Goal: Transaction & Acquisition: Purchase product/service

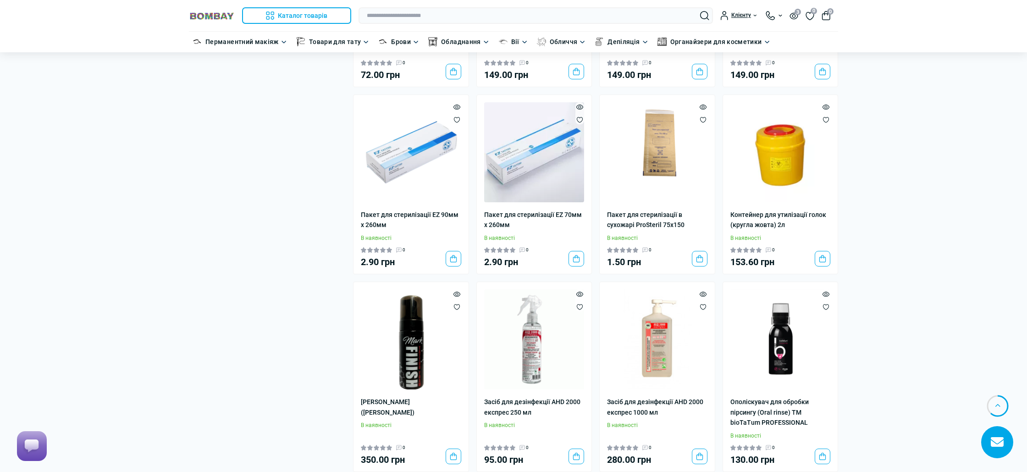
scroll to position [1028, 0]
click at [554, 336] on img at bounding box center [534, 340] width 100 height 100
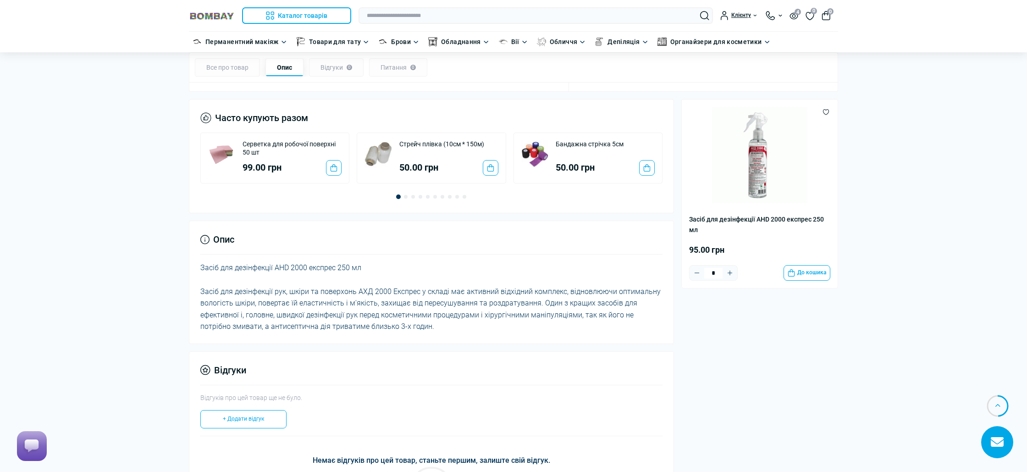
scroll to position [614, 0]
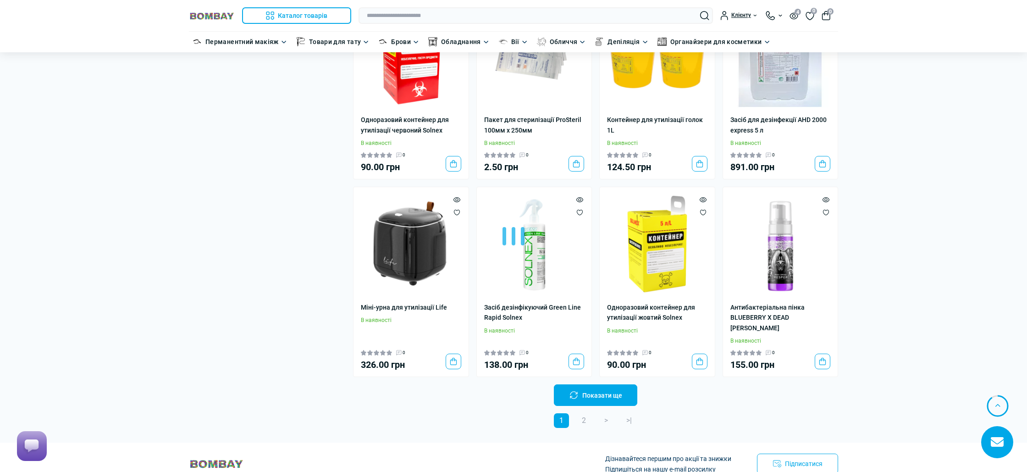
scroll to position [1512, 0]
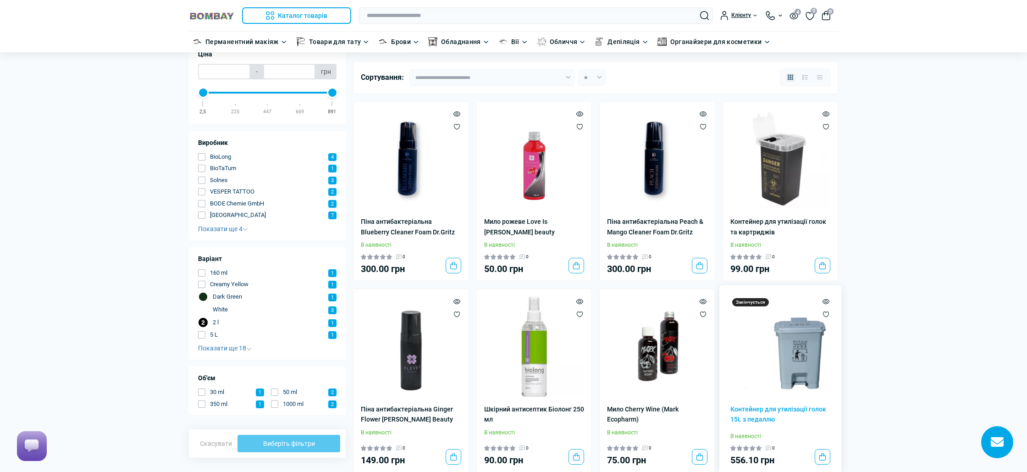
scroll to position [71, 0]
click at [516, 371] on img at bounding box center [534, 347] width 100 height 100
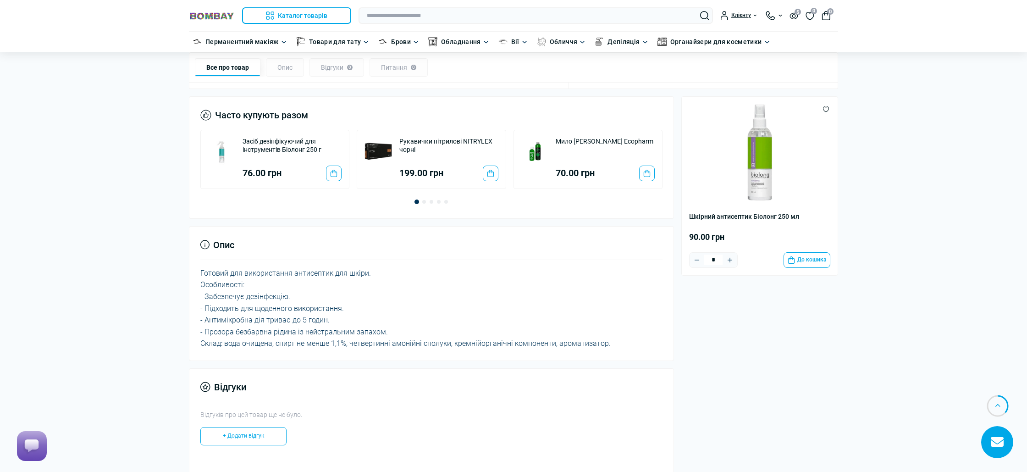
scroll to position [505, 0]
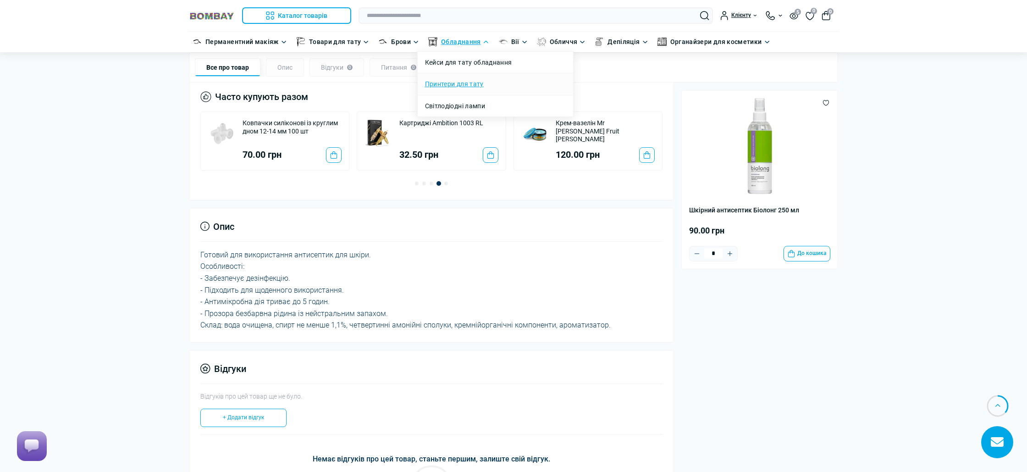
click at [472, 86] on link "Принтери для тату" at bounding box center [454, 84] width 59 height 10
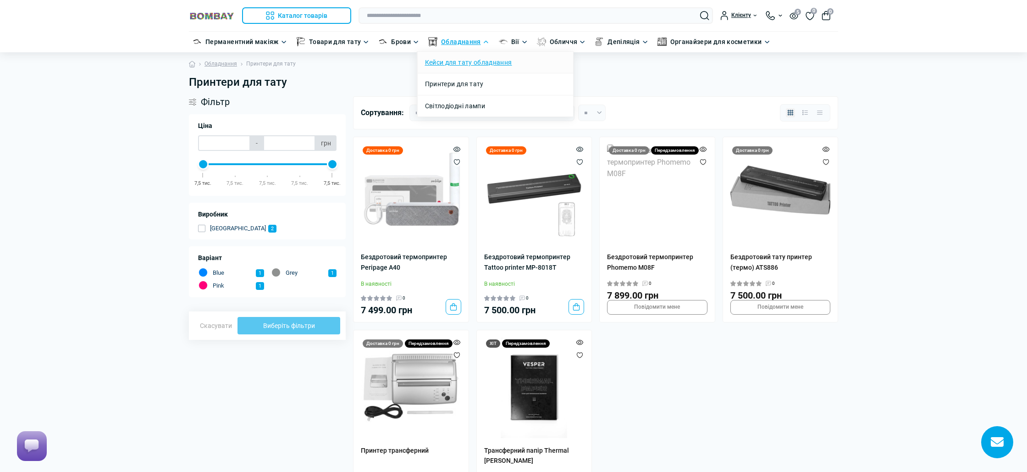
click at [478, 60] on link "Кейси для тату обладнання" at bounding box center [468, 62] width 87 height 10
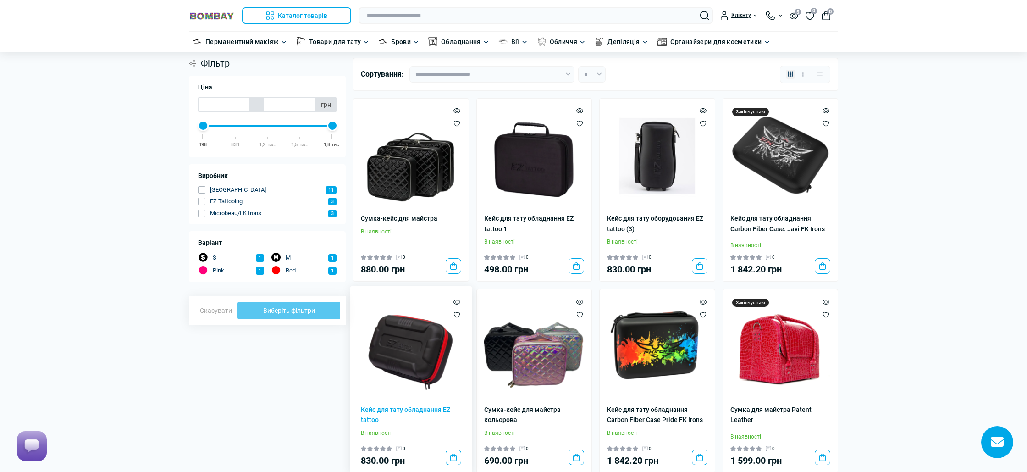
scroll to position [29, 0]
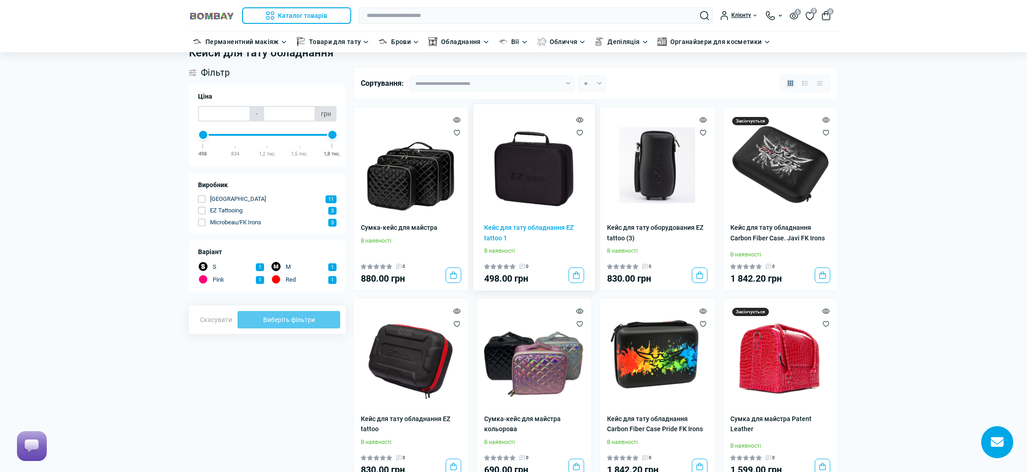
click at [513, 147] on img at bounding box center [534, 165] width 100 height 100
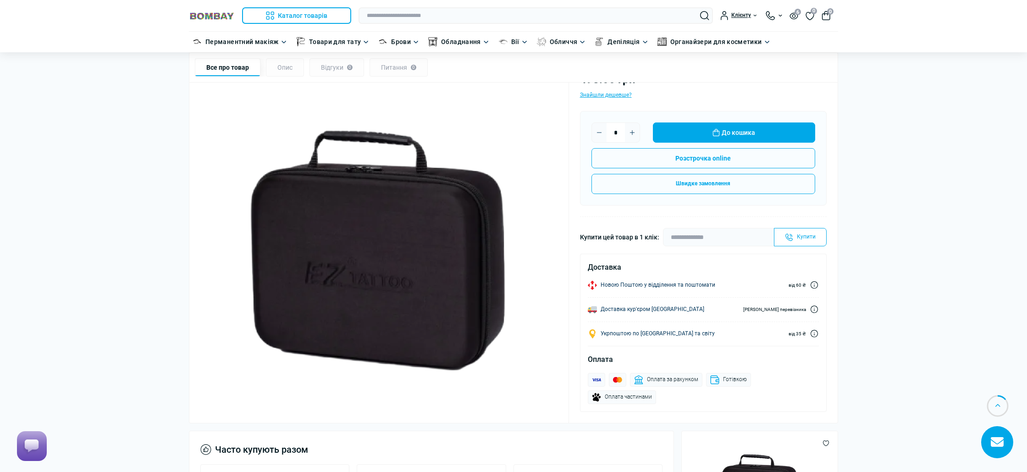
scroll to position [117, 0]
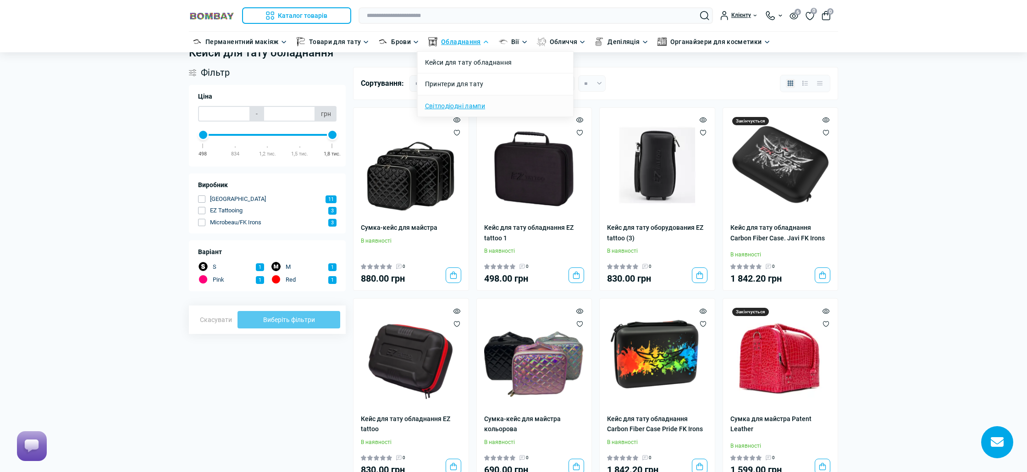
click at [468, 107] on link "Світлодіодні лампи" at bounding box center [455, 106] width 60 height 10
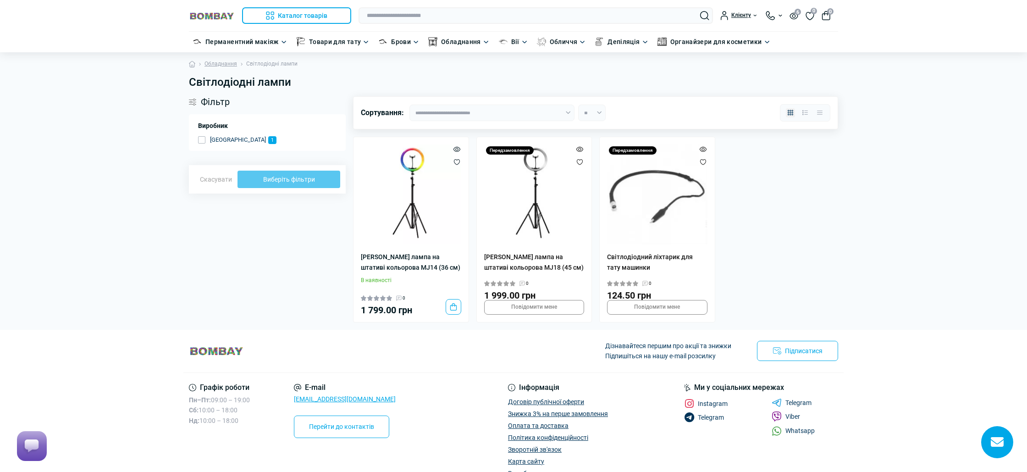
scroll to position [0, 0]
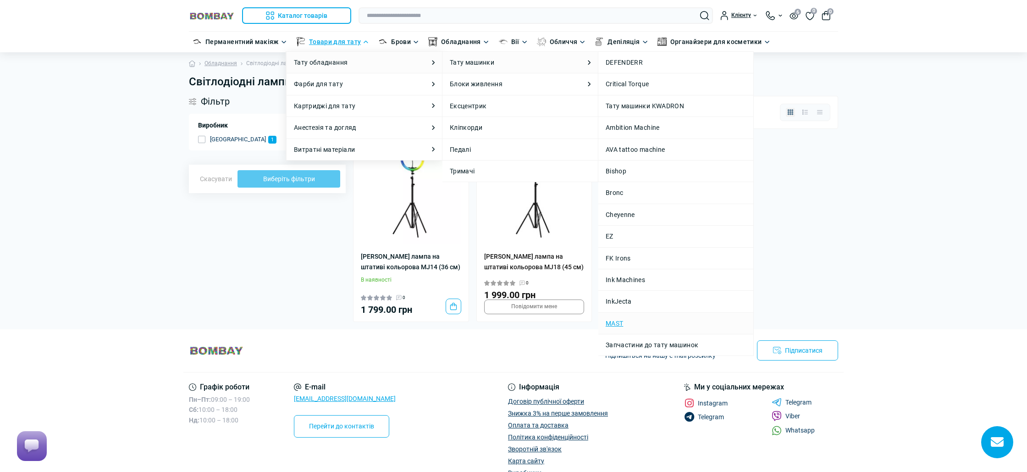
click at [619, 320] on link "MAST" at bounding box center [676, 323] width 140 height 10
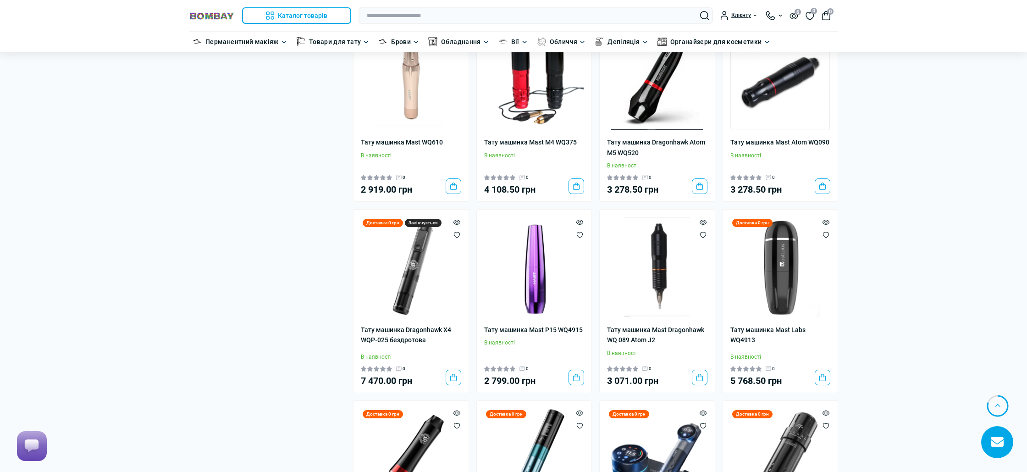
scroll to position [1454, 0]
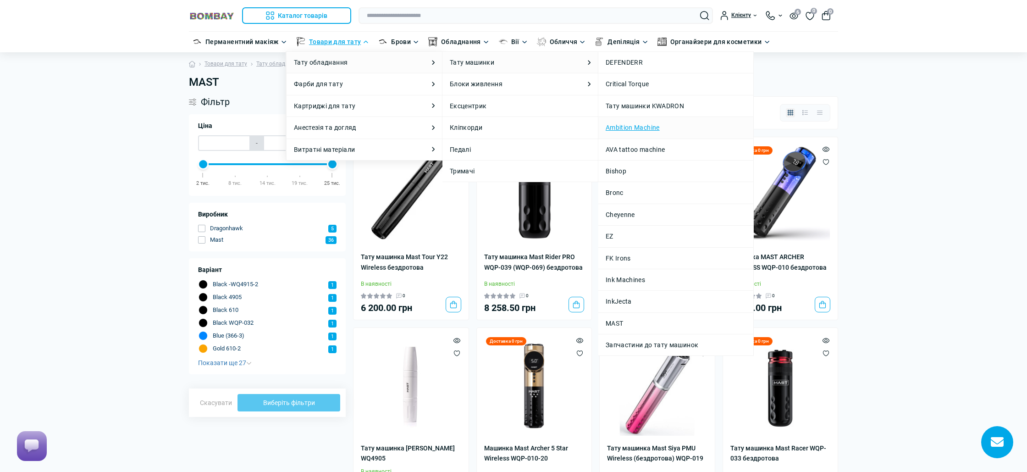
click at [654, 130] on link "Ambition Machine" at bounding box center [676, 127] width 140 height 10
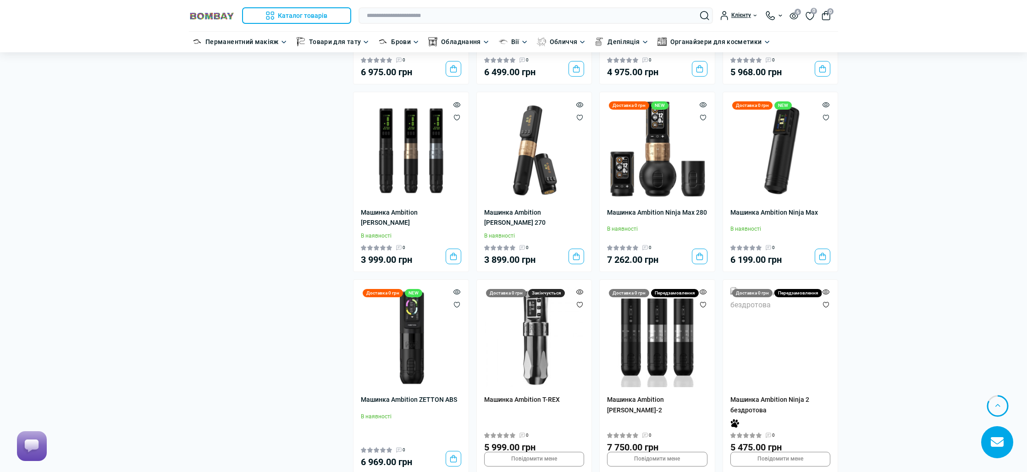
scroll to position [1471, 0]
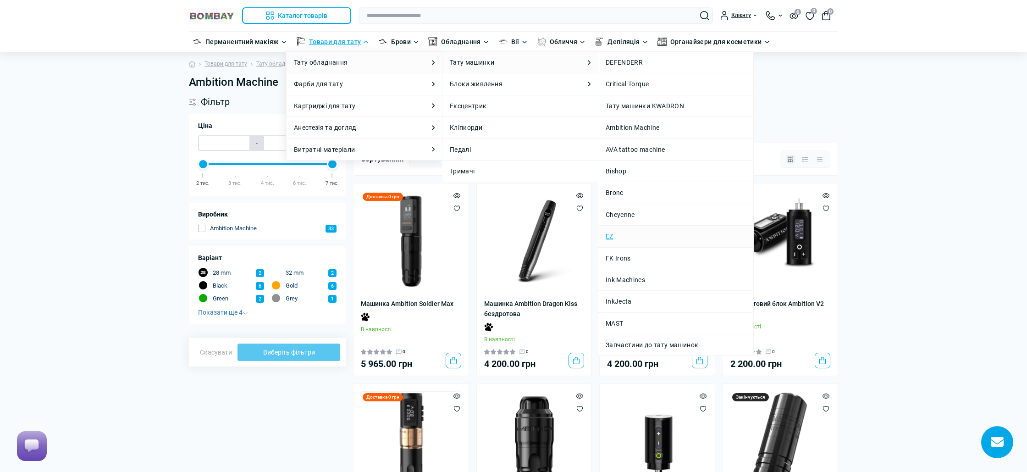
click at [615, 234] on link "EZ" at bounding box center [676, 236] width 140 height 10
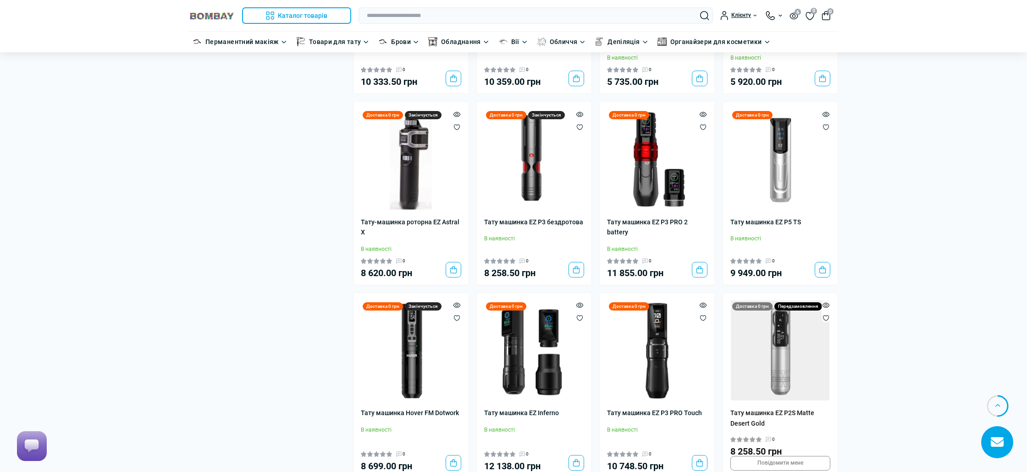
scroll to position [643, 0]
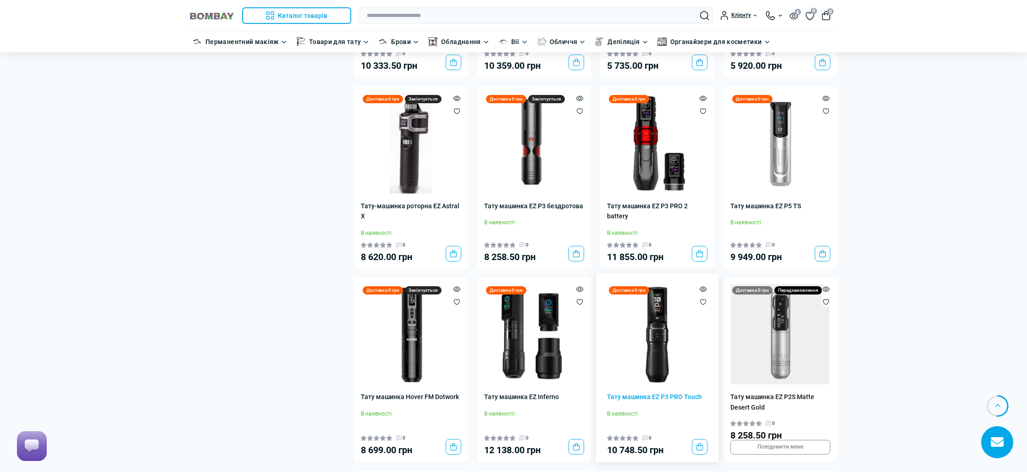
click at [658, 315] on img at bounding box center [657, 334] width 100 height 100
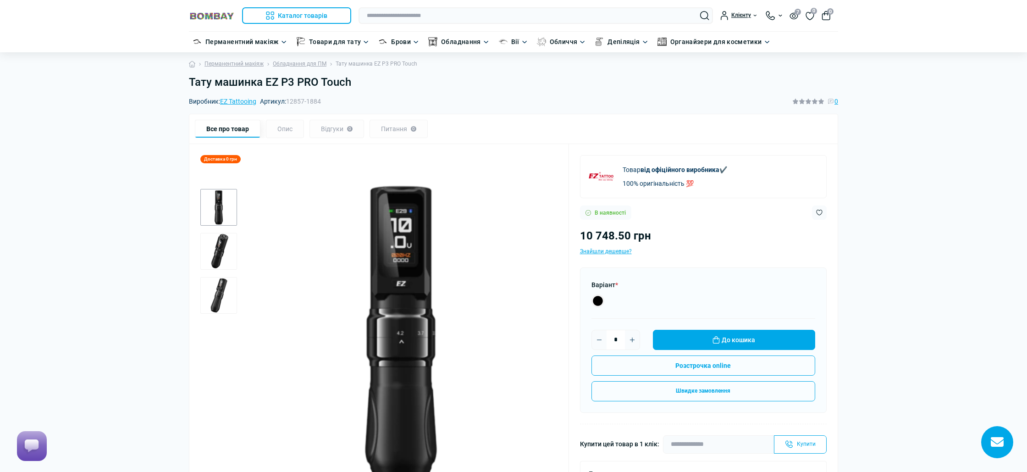
click at [218, 250] on img "2 / 3" at bounding box center [218, 251] width 37 height 37
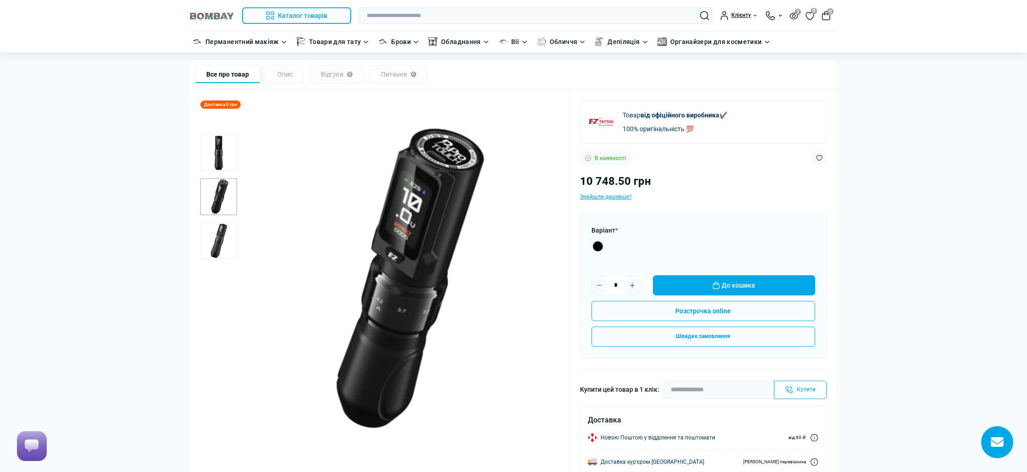
scroll to position [54, 0]
click at [221, 250] on img "3 / 3" at bounding box center [218, 241] width 37 height 37
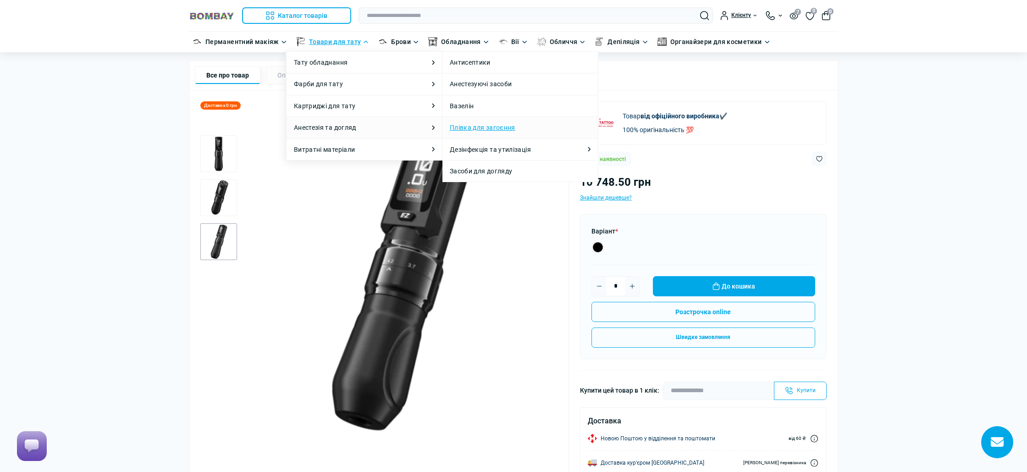
click at [459, 128] on link "Плівка для загоєння" at bounding box center [483, 127] width 66 height 10
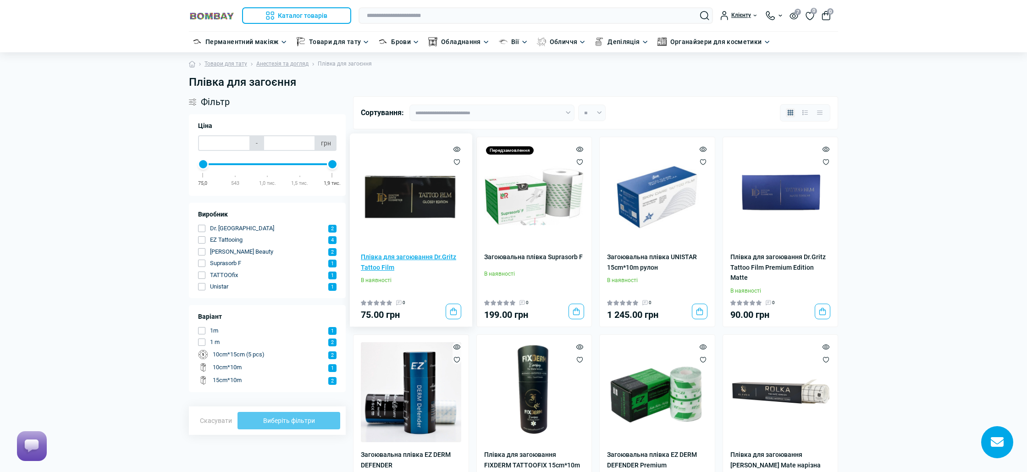
click at [404, 254] on link "Плівка для загоювання Dr.Gritz Tattoo Film" at bounding box center [411, 262] width 100 height 21
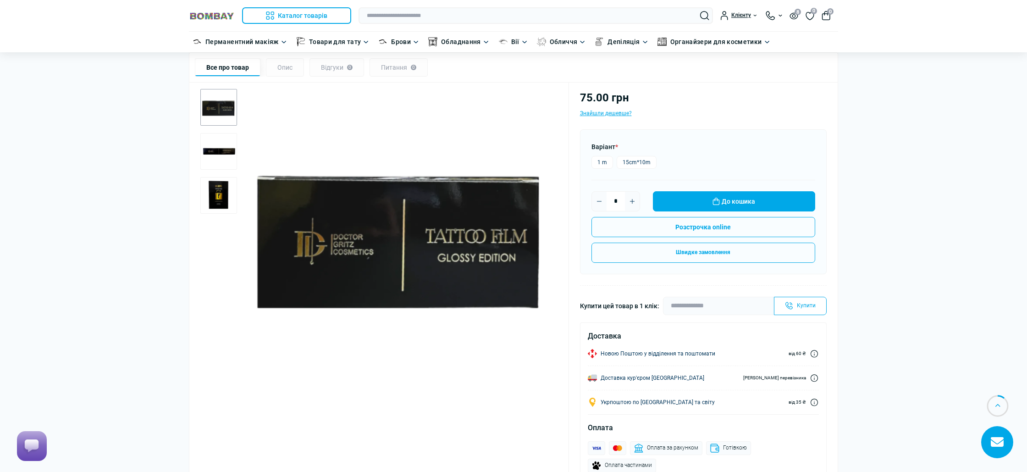
scroll to position [94, 0]
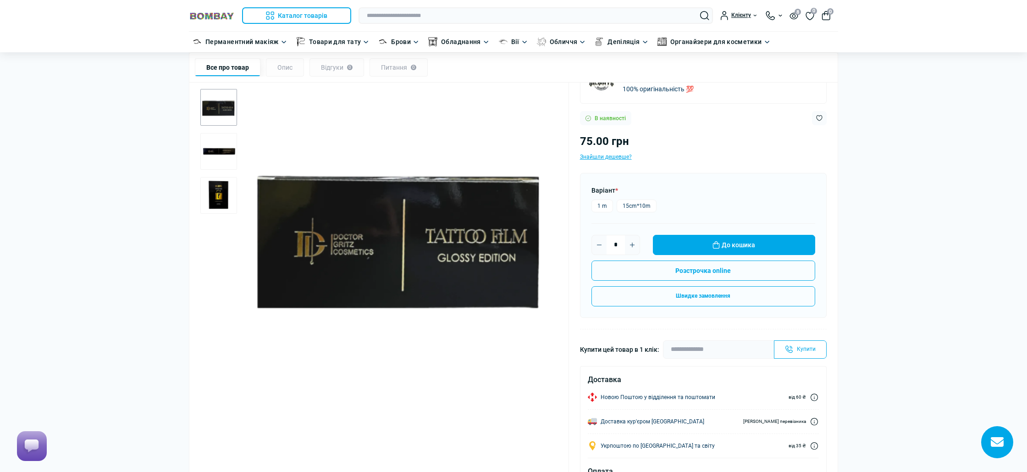
click at [219, 151] on img "2 / 3" at bounding box center [218, 151] width 37 height 37
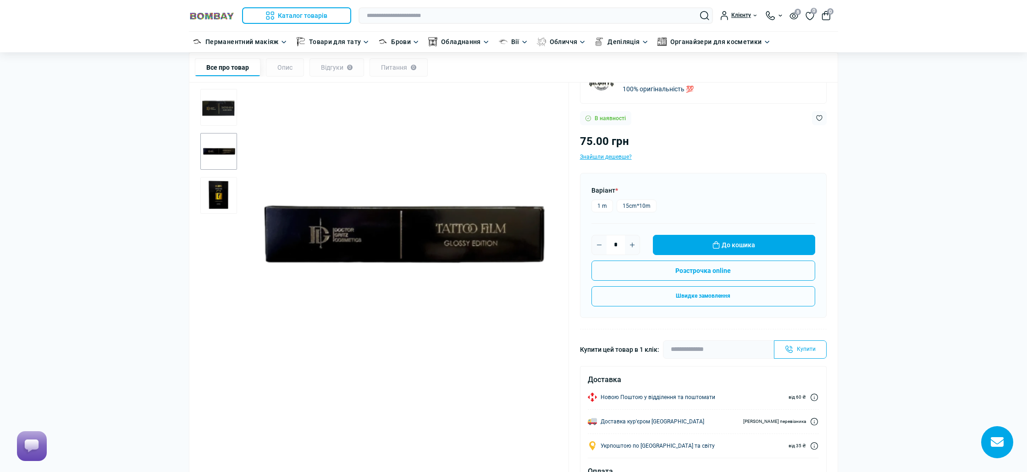
click at [219, 190] on img "3 / 3" at bounding box center [218, 195] width 37 height 37
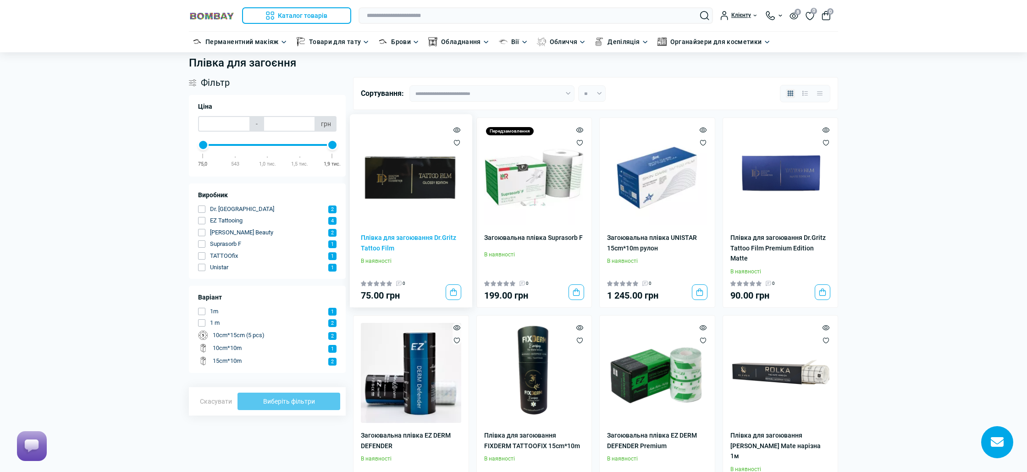
scroll to position [20, 0]
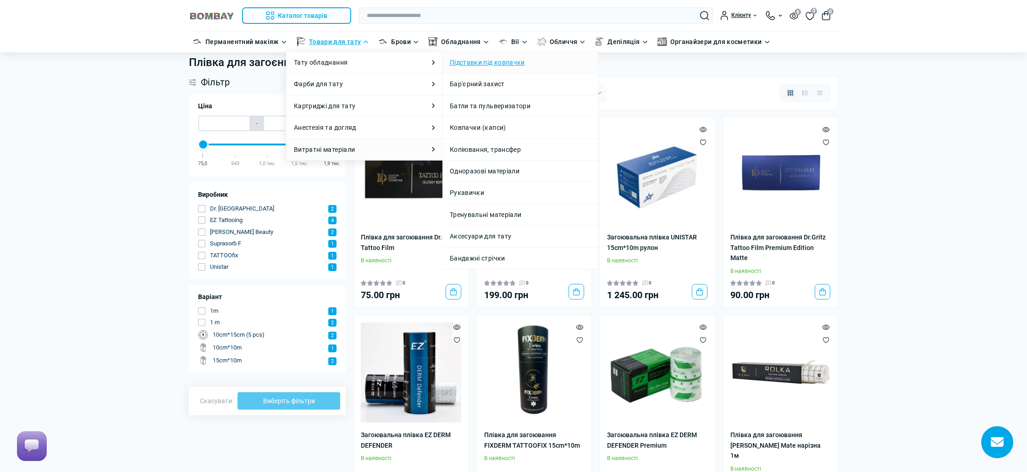
click at [490, 65] on link "Підставки під ковпачки" at bounding box center [487, 62] width 75 height 10
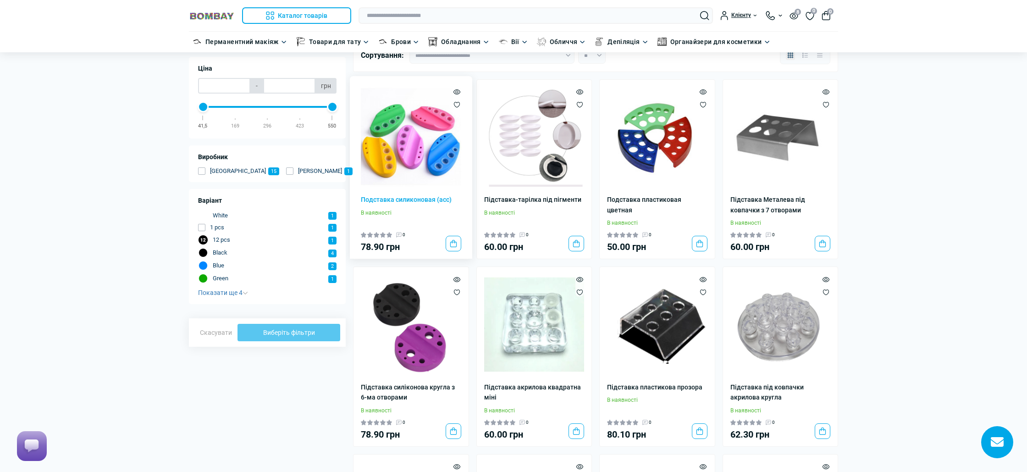
scroll to position [44, 0]
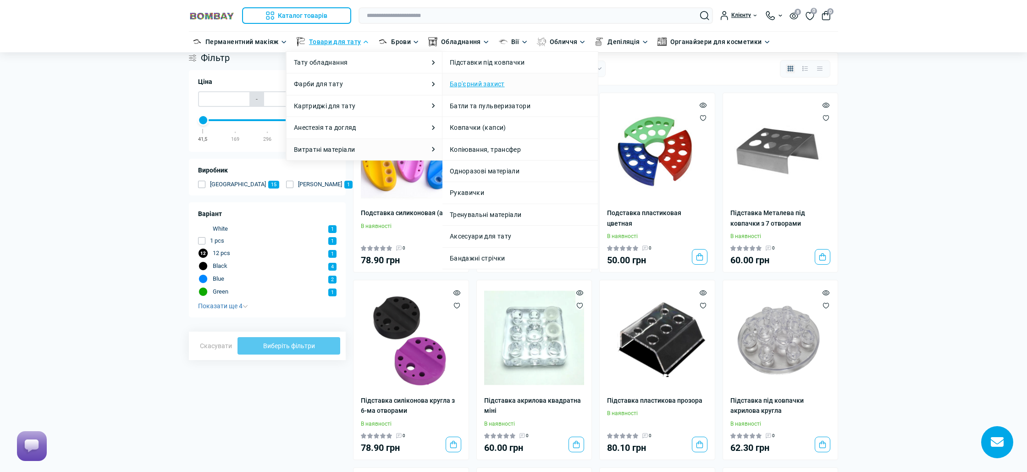
click at [487, 88] on link "Бар'єрний захист" at bounding box center [477, 84] width 55 height 10
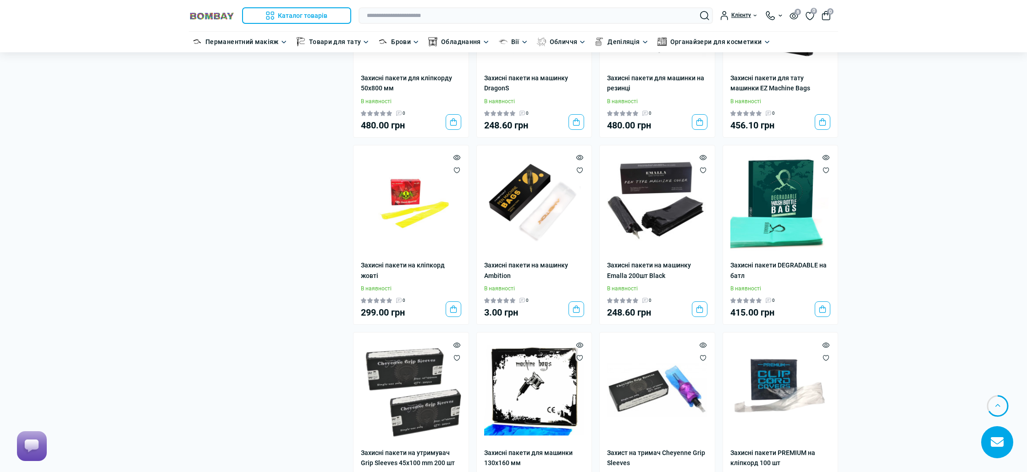
scroll to position [1136, 0]
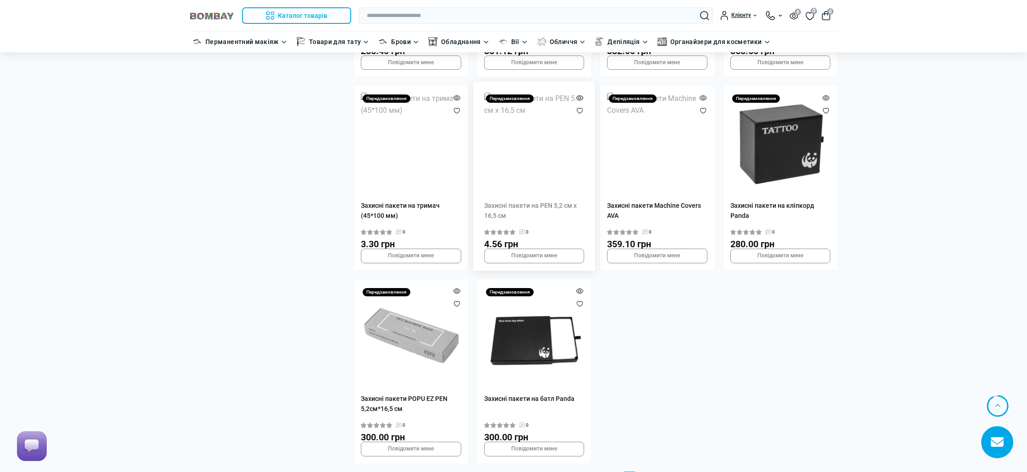
scroll to position [2890, 0]
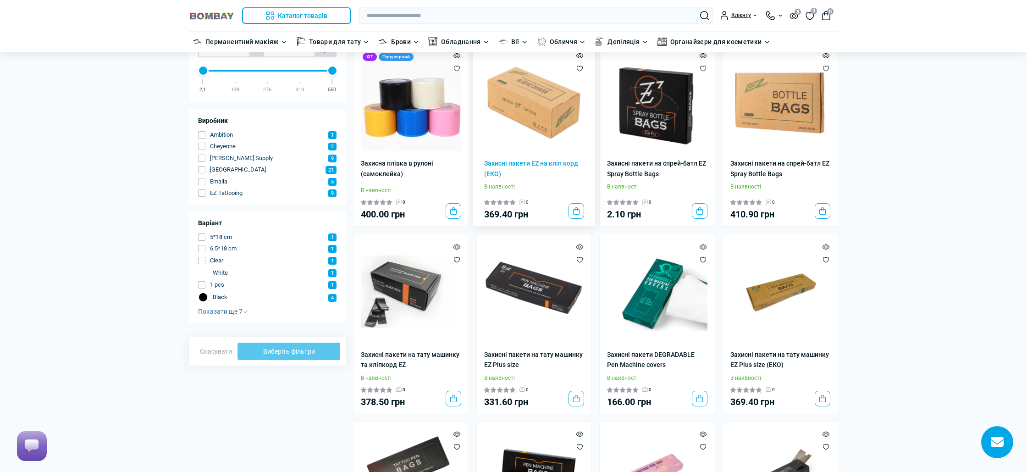
scroll to position [0, 0]
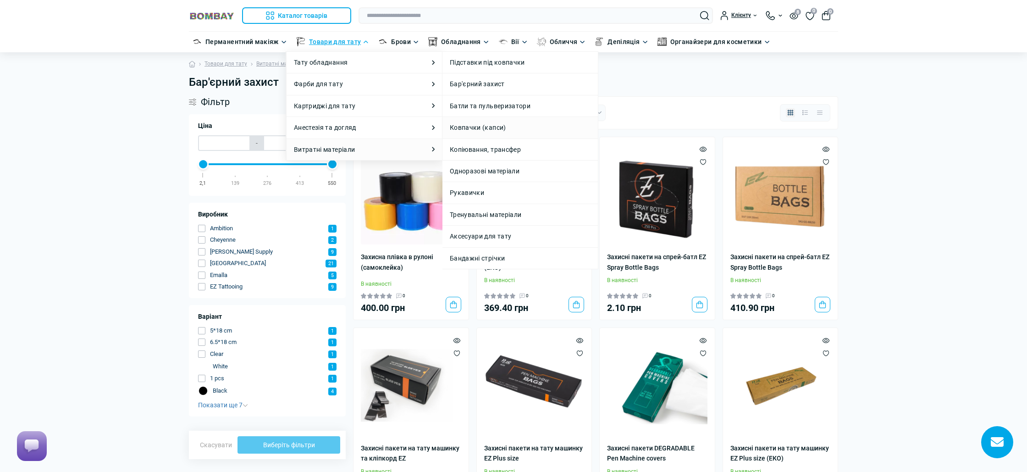
click at [488, 121] on li "Ковпачки (капси)" at bounding box center [520, 127] width 155 height 22
click at [493, 109] on link "Батли та пульверизатори" at bounding box center [490, 106] width 81 height 10
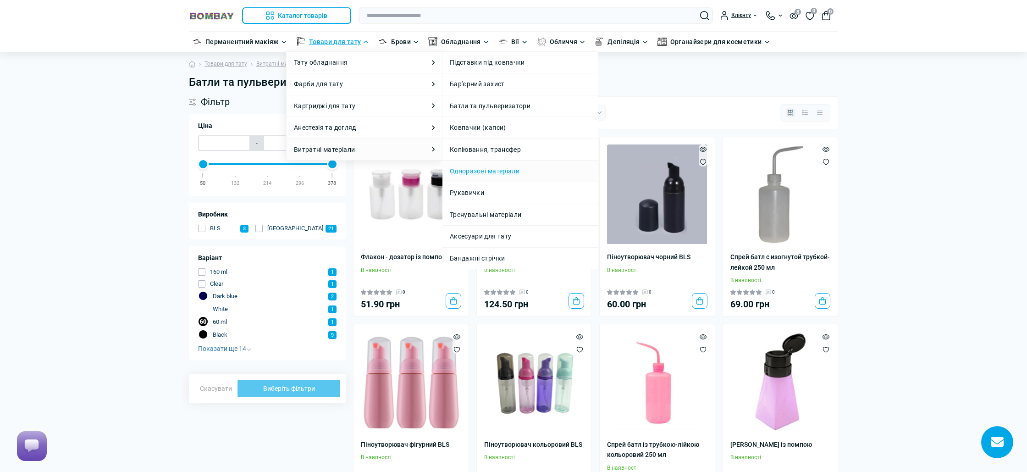
click at [495, 170] on link "Одноразові матеріали" at bounding box center [485, 171] width 70 height 10
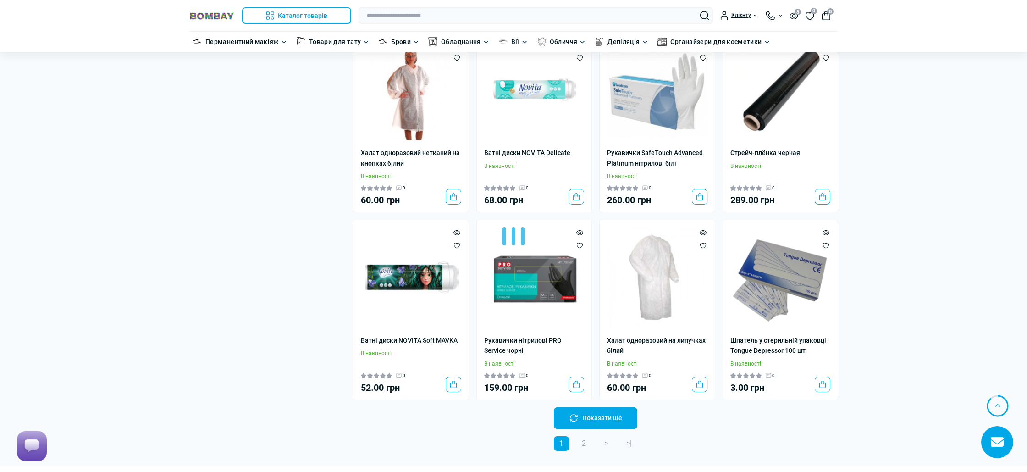
scroll to position [1445, 0]
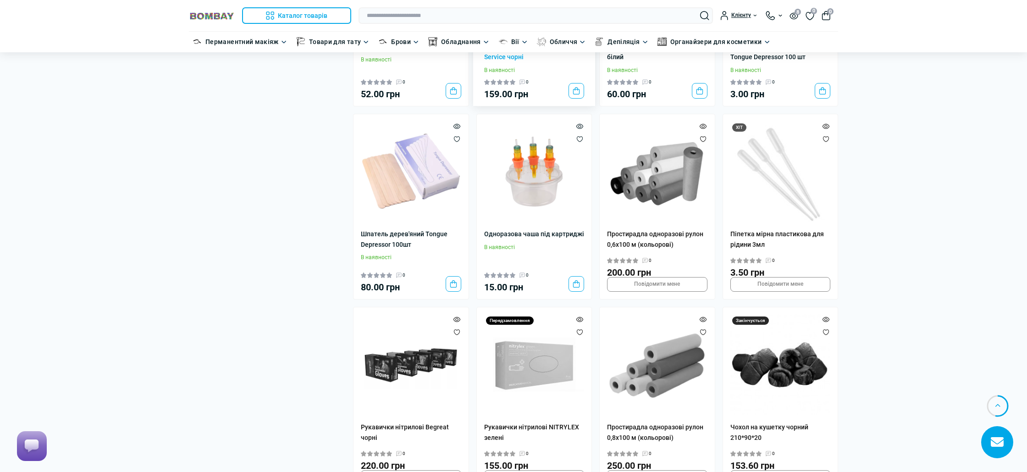
scroll to position [1718, 0]
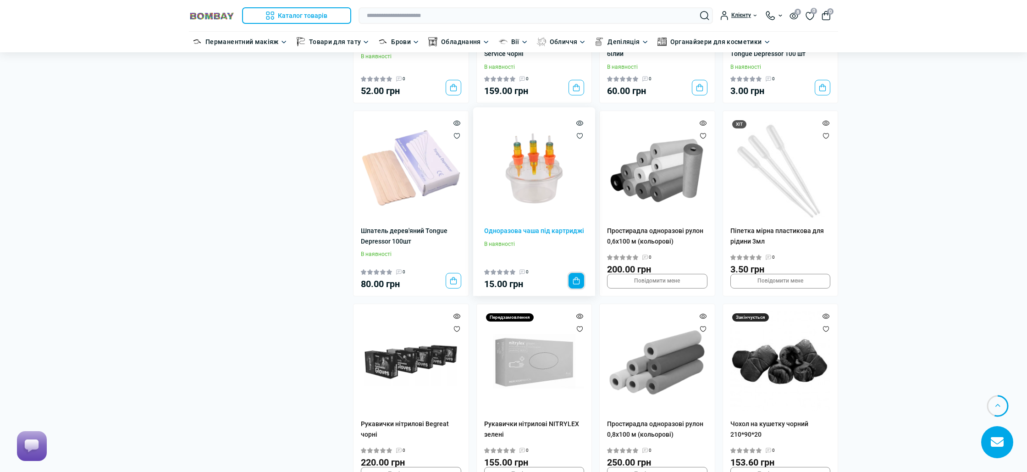
click at [577, 288] on button "До кошика" at bounding box center [577, 281] width 16 height 16
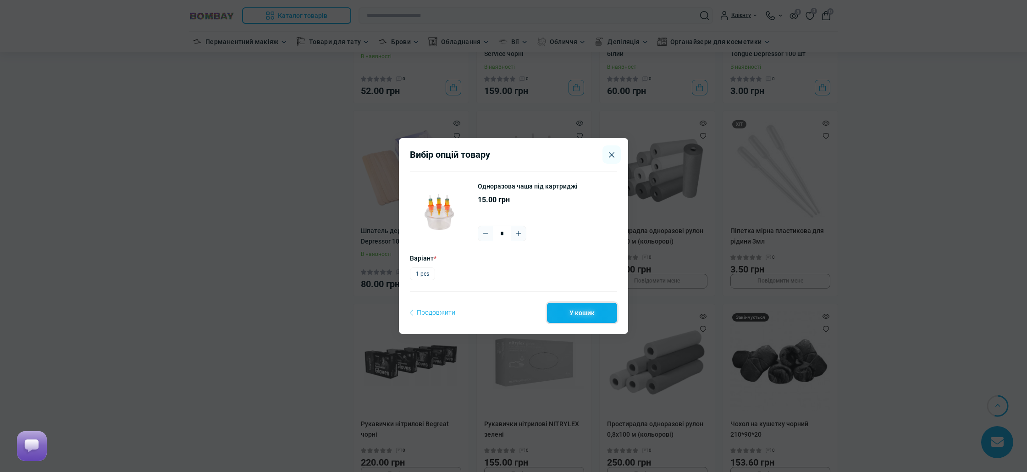
click at [569, 310] on button "У кошик" at bounding box center [582, 313] width 70 height 20
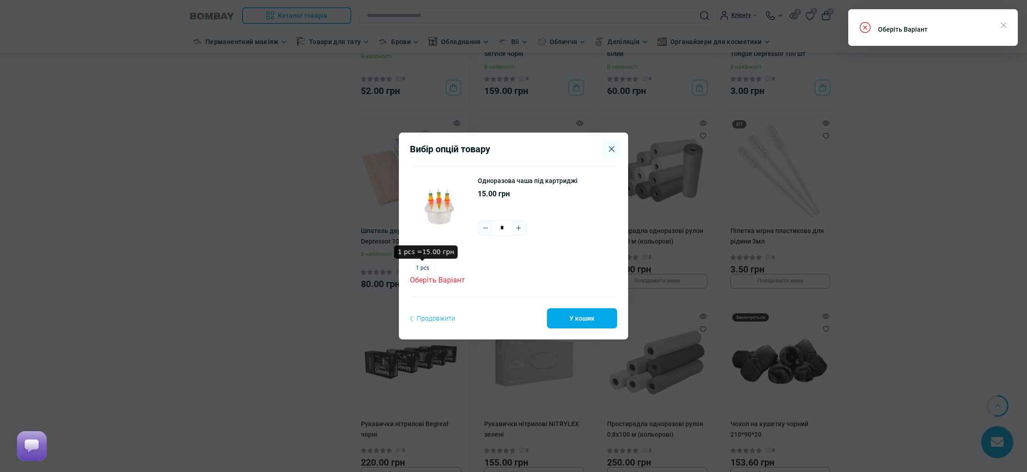
click at [426, 268] on label "1 pcs" at bounding box center [422, 267] width 25 height 13
drag, startPoint x: 509, startPoint y: 228, endPoint x: 493, endPoint y: 227, distance: 15.6
click at [493, 227] on input "*" at bounding box center [502, 228] width 18 height 15
type input "*"
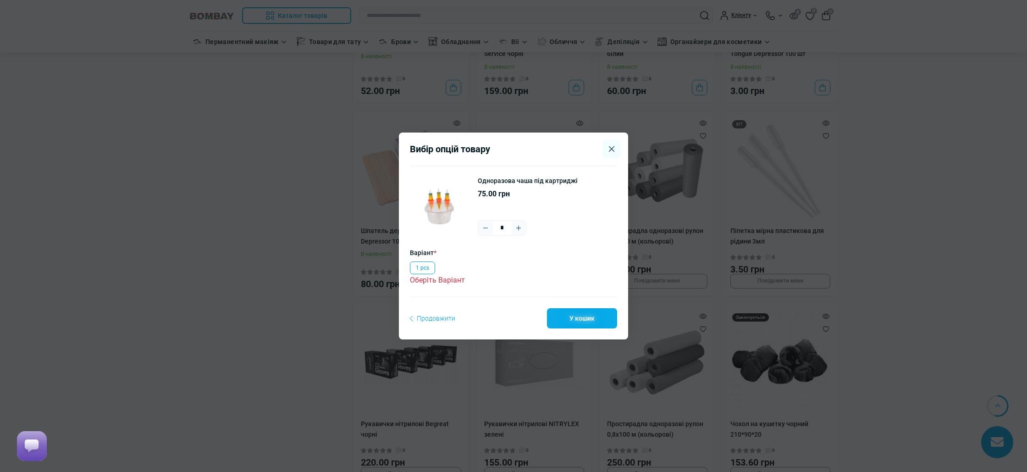
type input "*"
click at [573, 317] on button "У кошик" at bounding box center [582, 318] width 70 height 20
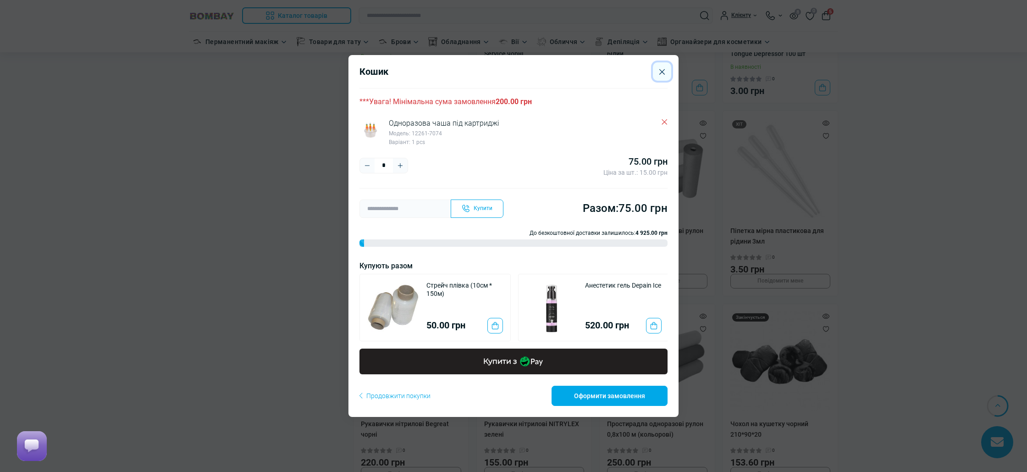
click at [663, 69] on icon "Close" at bounding box center [662, 72] width 6 height 6
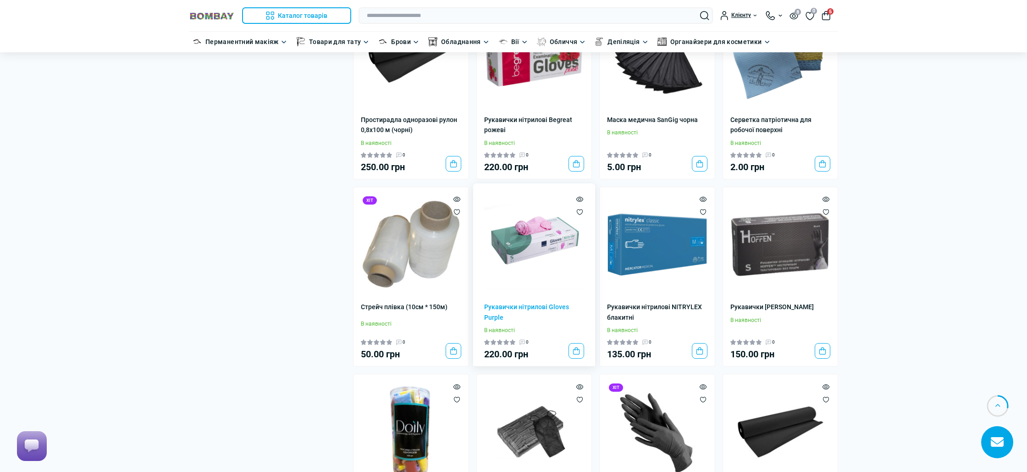
scroll to position [894, 0]
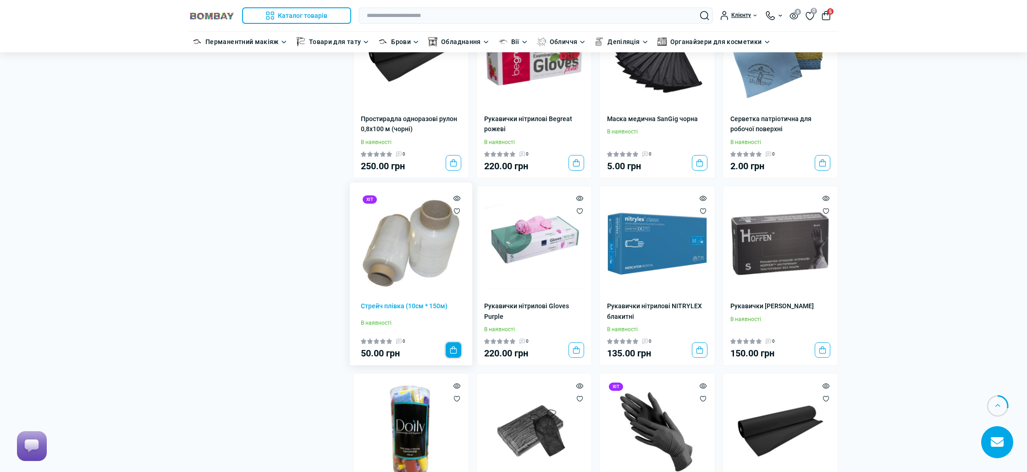
click at [454, 358] on button "До кошика" at bounding box center [454, 350] width 16 height 16
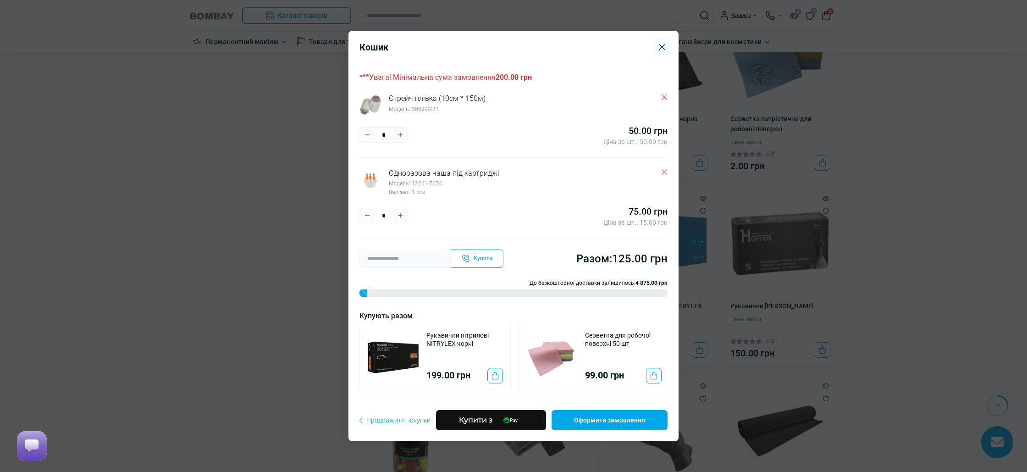
click at [413, 418] on span "Продовжити покупки" at bounding box center [395, 420] width 71 height 10
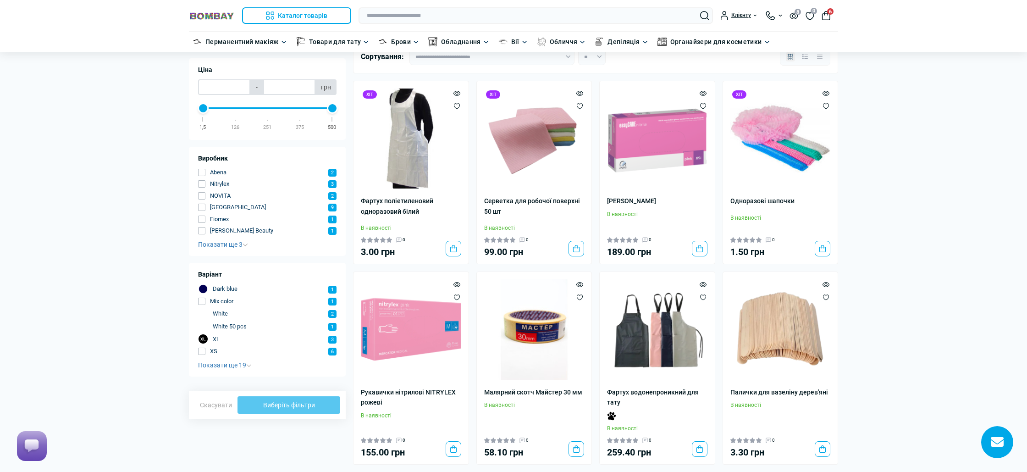
scroll to position [0, 0]
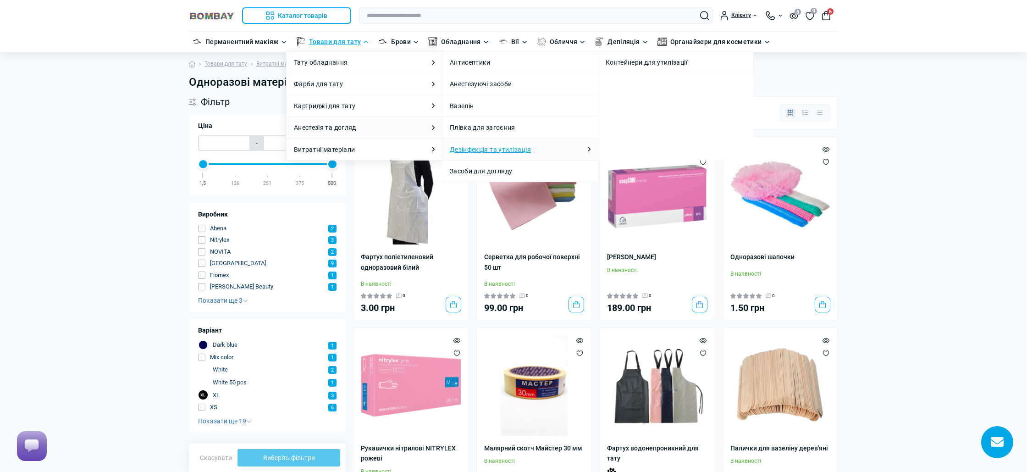
click at [480, 151] on link "Дезінфекція та утилізація" at bounding box center [490, 149] width 81 height 10
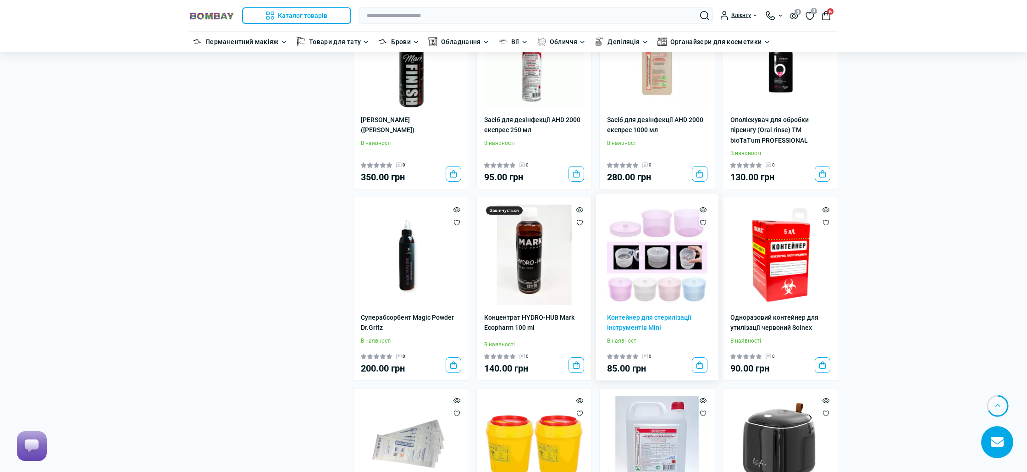
scroll to position [1125, 0]
click at [696, 356] on button "До кошика" at bounding box center [700, 364] width 16 height 16
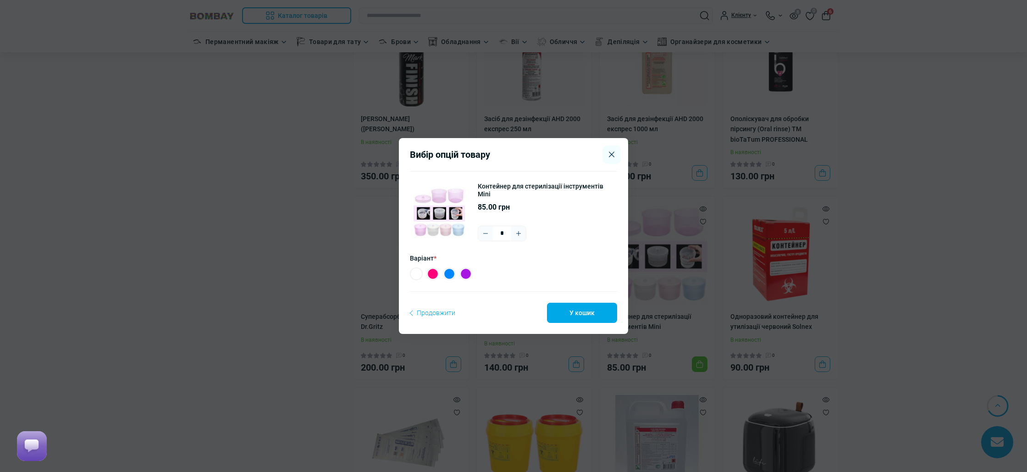
click at [441, 311] on span "Продовжити" at bounding box center [432, 313] width 45 height 10
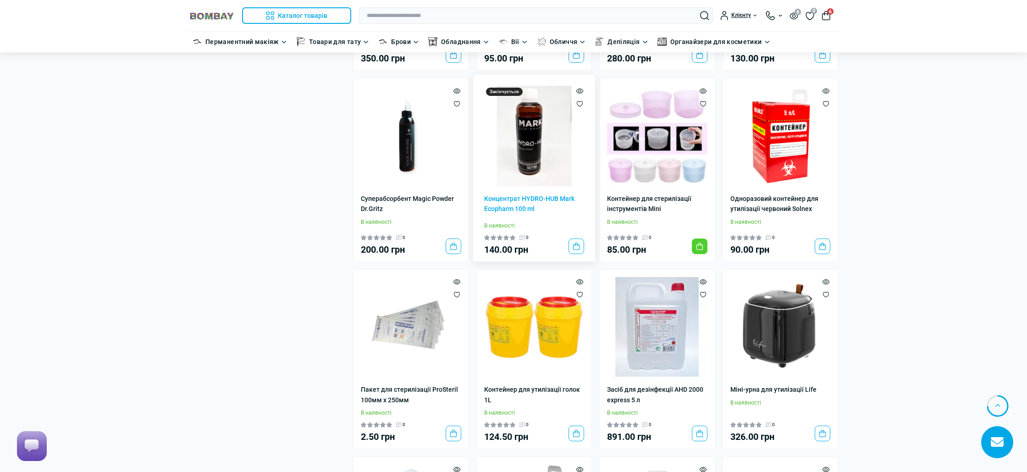
scroll to position [1243, 0]
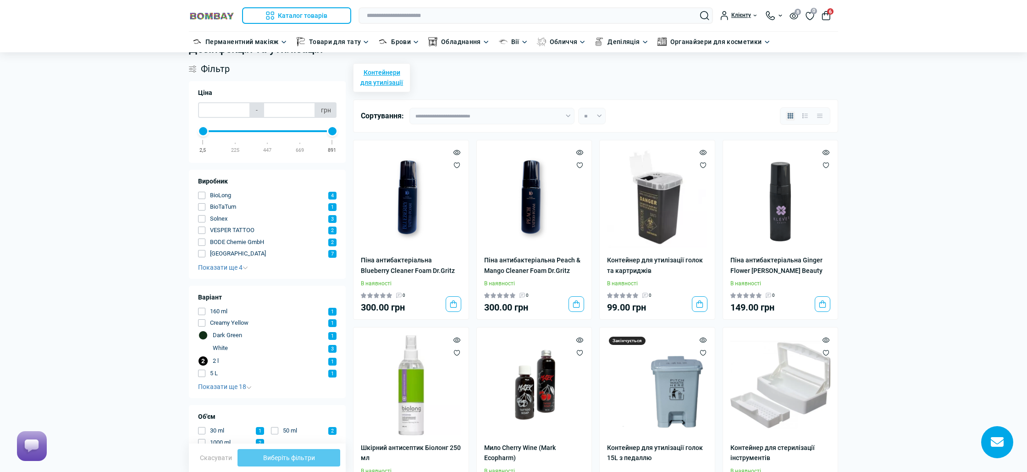
scroll to position [30, 0]
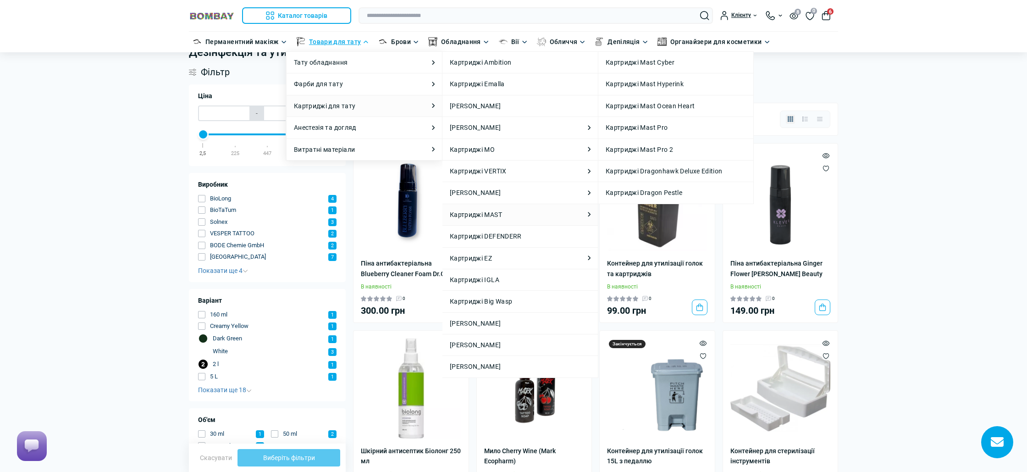
click at [510, 212] on li "Картриджі MAST Картриджі MAST Картриджі Mast Cyber Картриджі Mast Hyperink Карт…" at bounding box center [520, 215] width 155 height 22
click at [667, 63] on link "Картриджі Mast Cyber" at bounding box center [676, 62] width 140 height 10
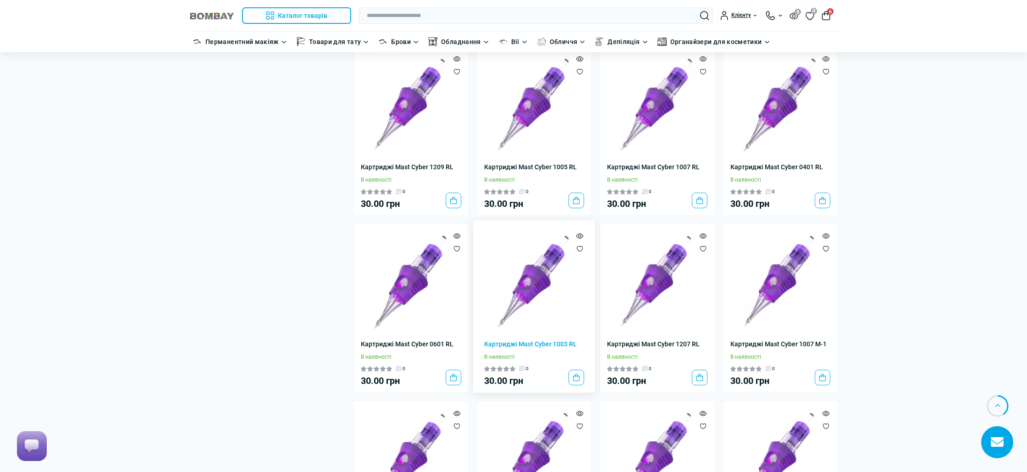
scroll to position [445, 0]
click at [571, 379] on button "До кошика" at bounding box center [577, 377] width 16 height 16
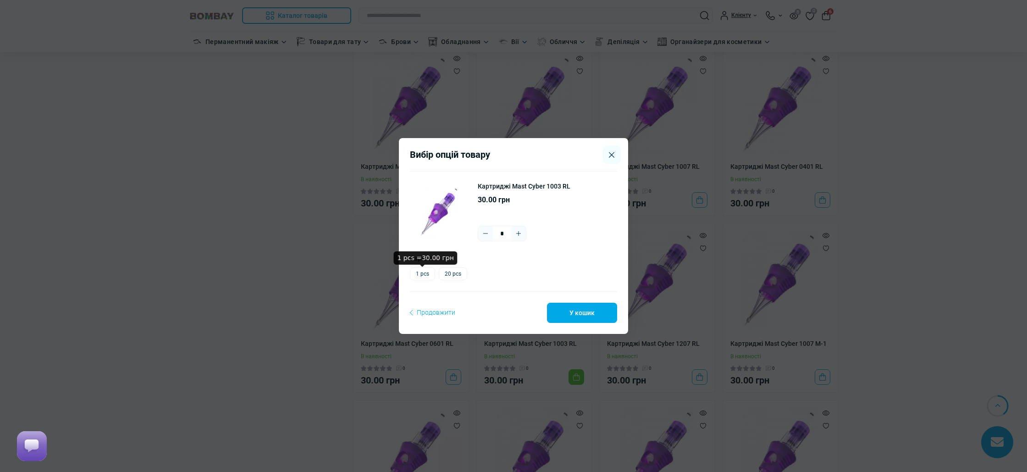
click at [427, 276] on label "1 pcs" at bounding box center [422, 273] width 25 height 13
click at [520, 233] on icon "Plus" at bounding box center [518, 233] width 5 height 5
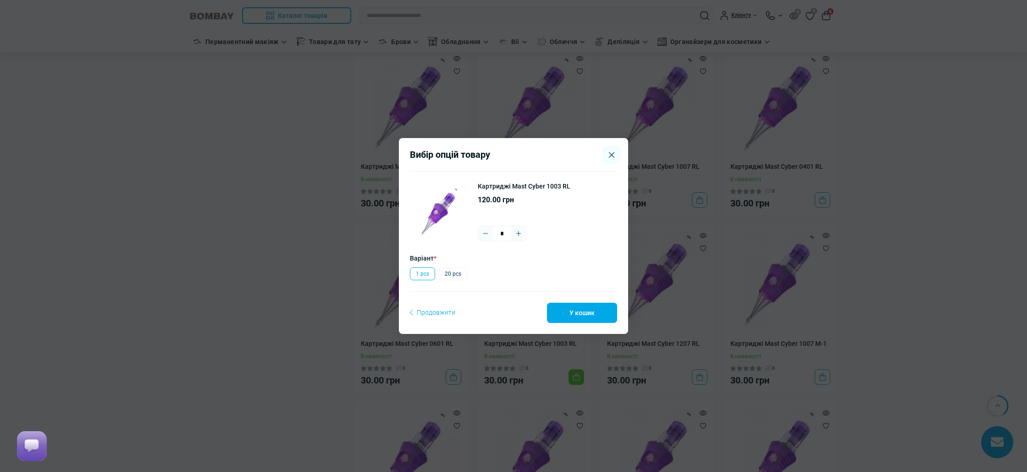
type input "*"
click at [447, 313] on span "Продовжити" at bounding box center [432, 312] width 45 height 10
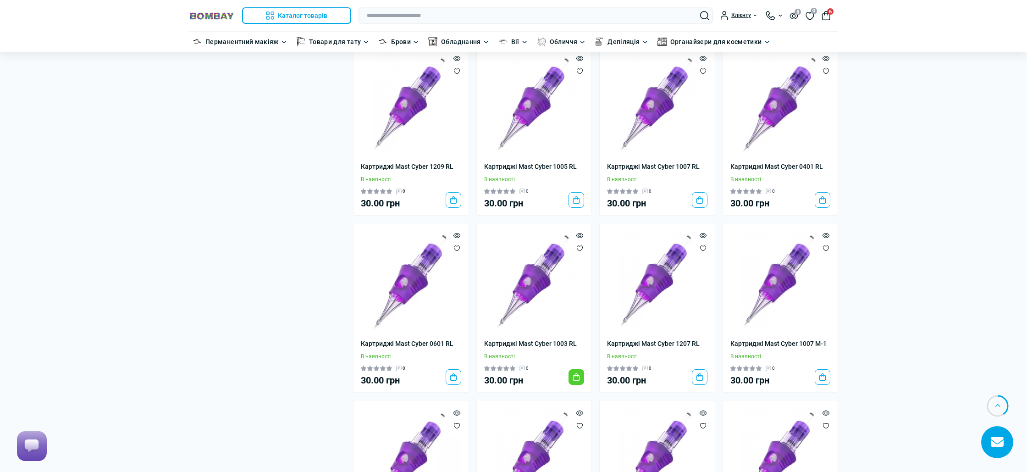
click at [828, 16] on button "6" at bounding box center [826, 15] width 9 height 9
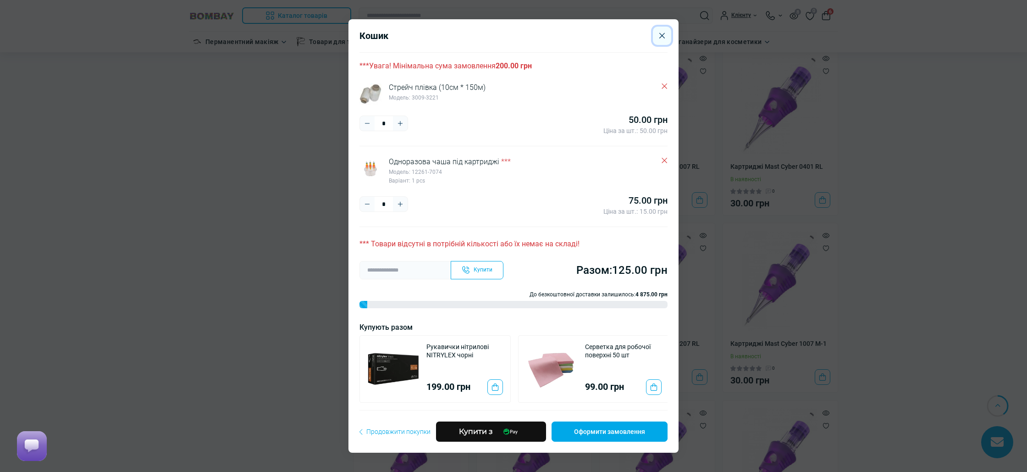
click at [665, 39] on button "Close" at bounding box center [662, 36] width 18 height 18
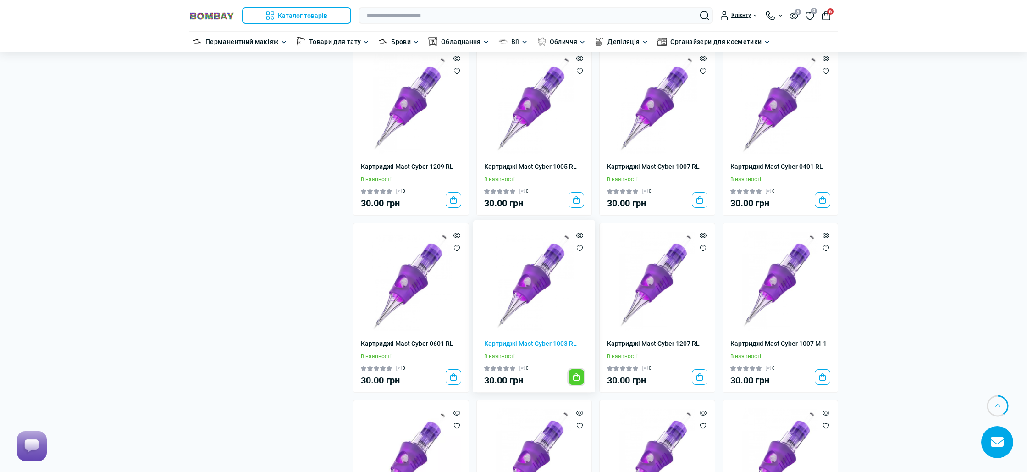
click at [581, 372] on button "До кошика" at bounding box center [577, 377] width 16 height 16
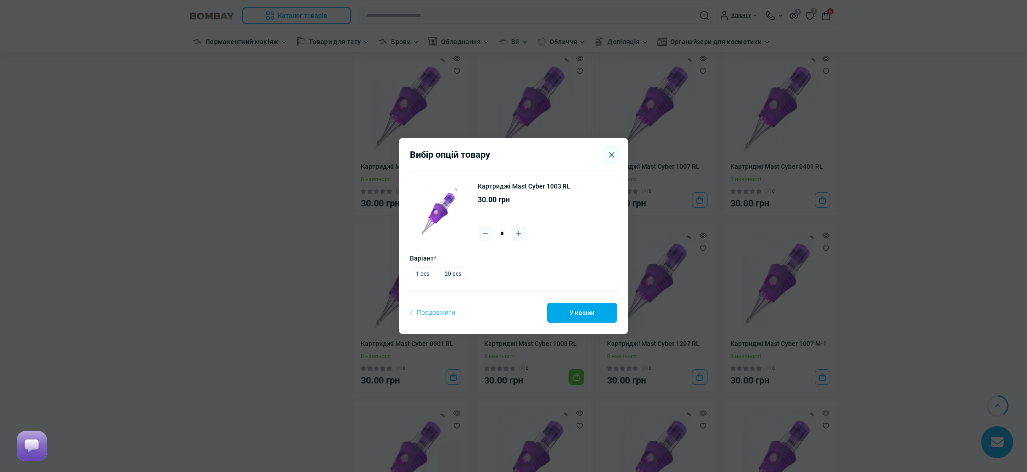
click at [514, 231] on button "Plus" at bounding box center [518, 233] width 15 height 15
click at [516, 231] on icon "Plus" at bounding box center [518, 233] width 7 height 7
type input "*"
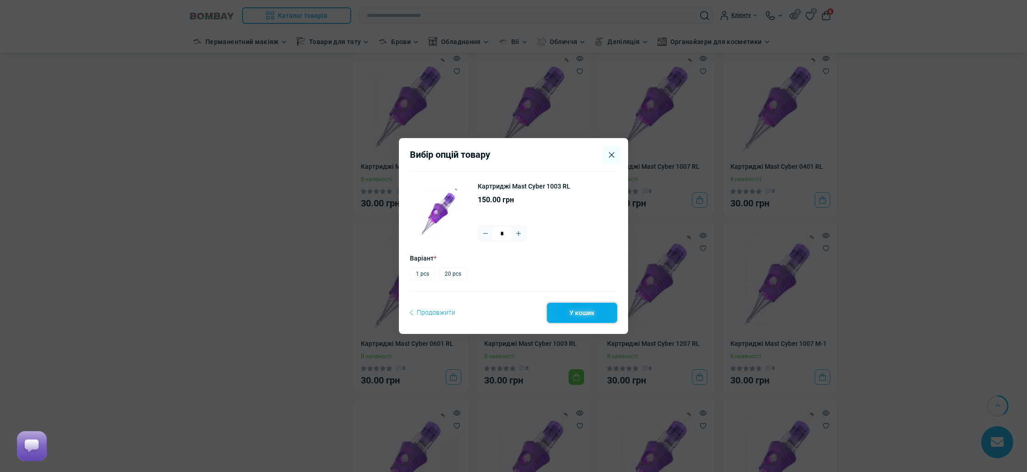
click at [582, 316] on button "У кошик" at bounding box center [582, 313] width 70 height 20
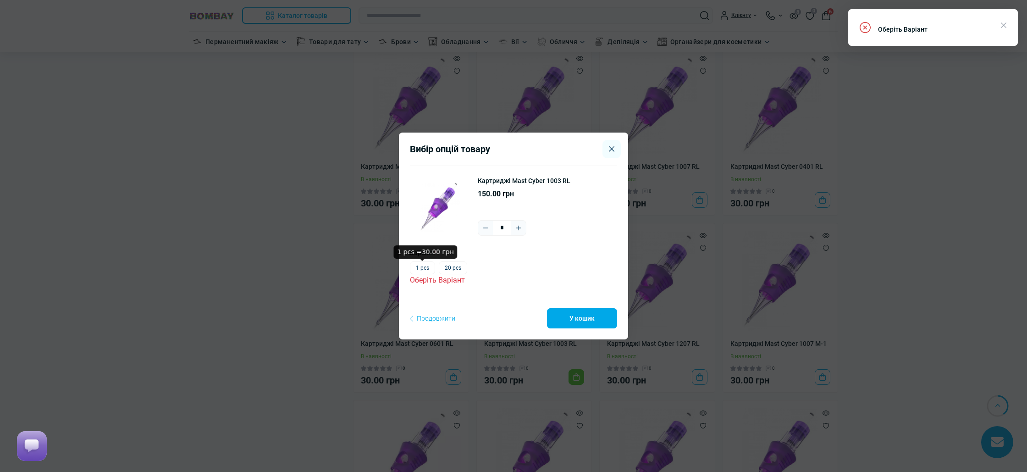
click at [424, 269] on label "1 pcs" at bounding box center [422, 267] width 25 height 13
click at [587, 328] on button "У кошик" at bounding box center [582, 318] width 70 height 20
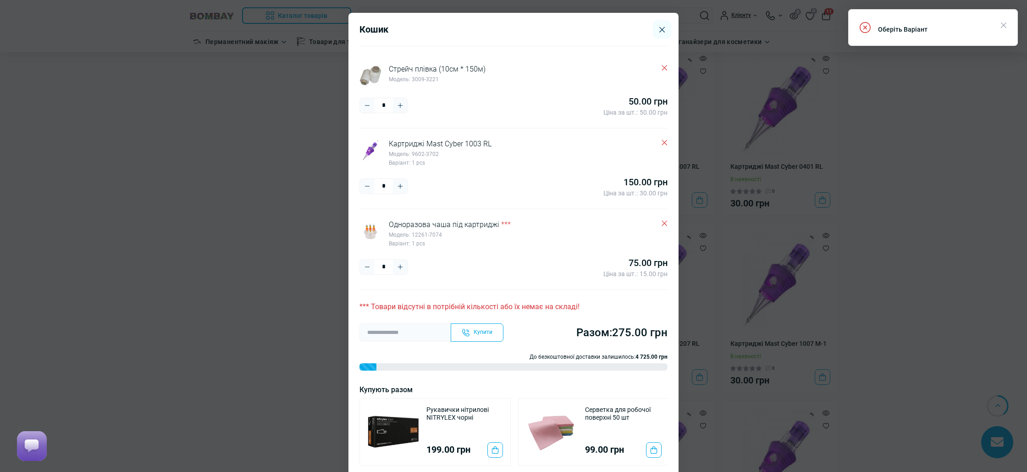
scroll to position [56, 0]
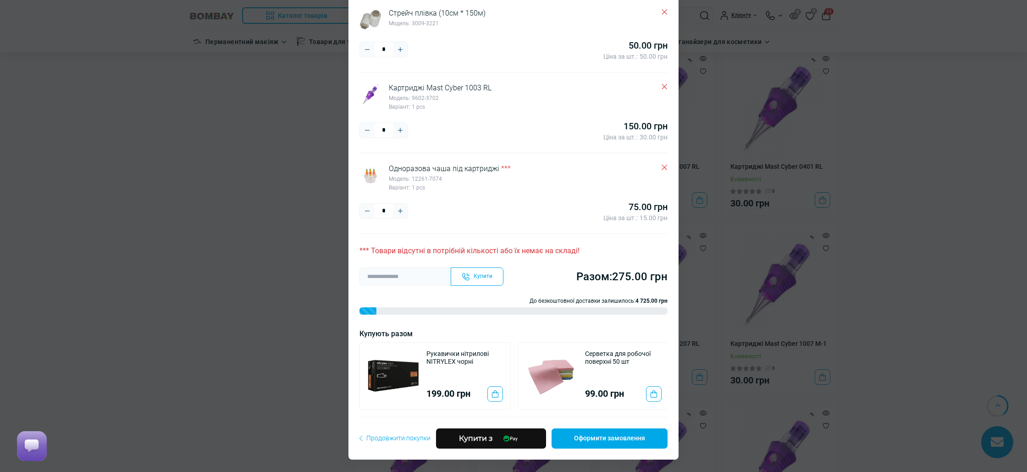
click at [414, 439] on span "Продовжити покупки" at bounding box center [395, 438] width 71 height 10
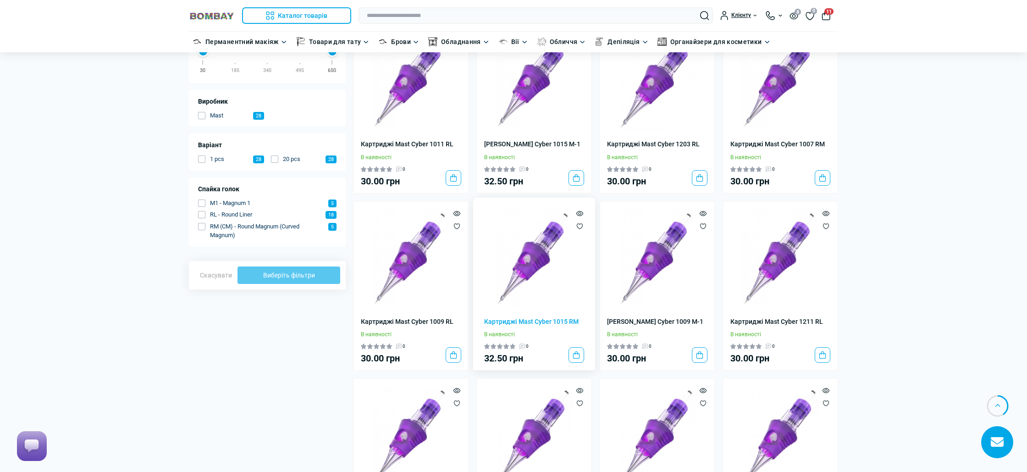
scroll to position [0, 0]
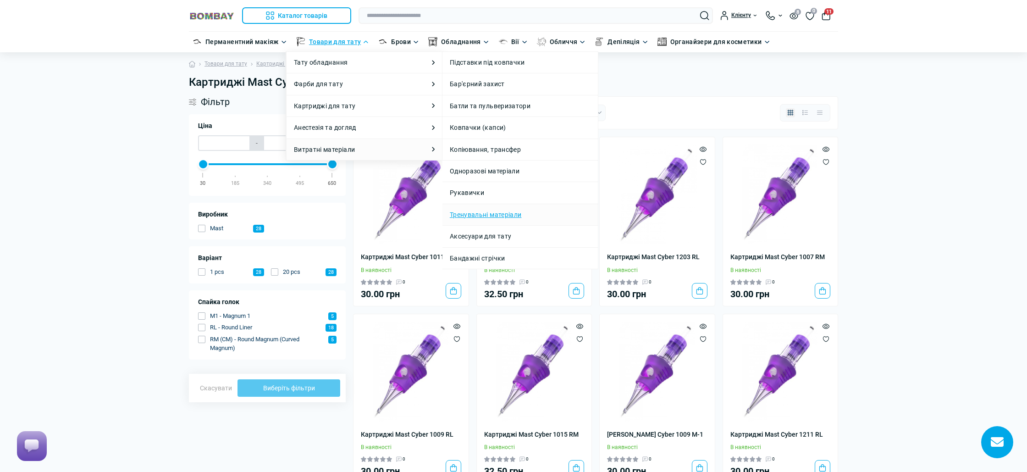
click at [507, 215] on link "Тренувальні матеріали" at bounding box center [486, 215] width 72 height 10
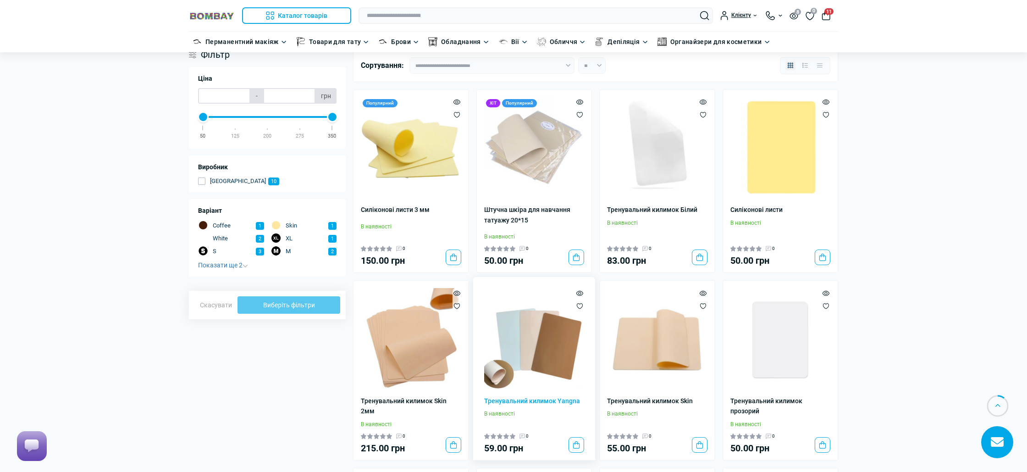
scroll to position [46, 0]
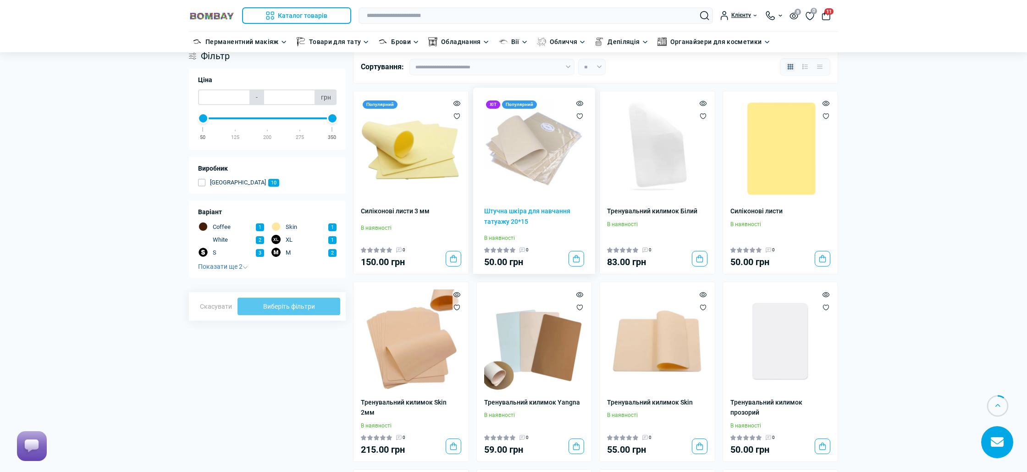
click at [563, 182] on img at bounding box center [534, 149] width 100 height 100
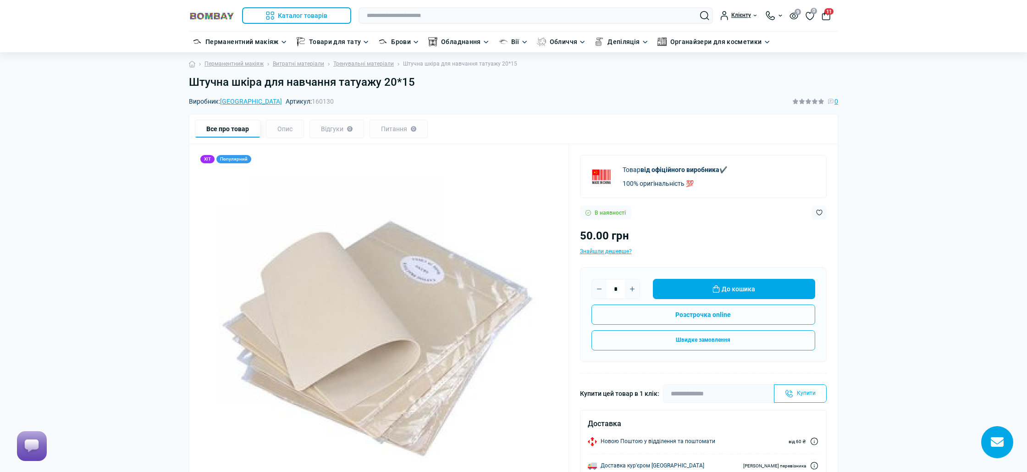
click at [290, 127] on div "Опис" at bounding box center [285, 129] width 38 height 18
click at [635, 290] on icon "Plus" at bounding box center [632, 288] width 7 height 7
type input "*"
click at [676, 288] on button "До кошика" at bounding box center [734, 289] width 162 height 20
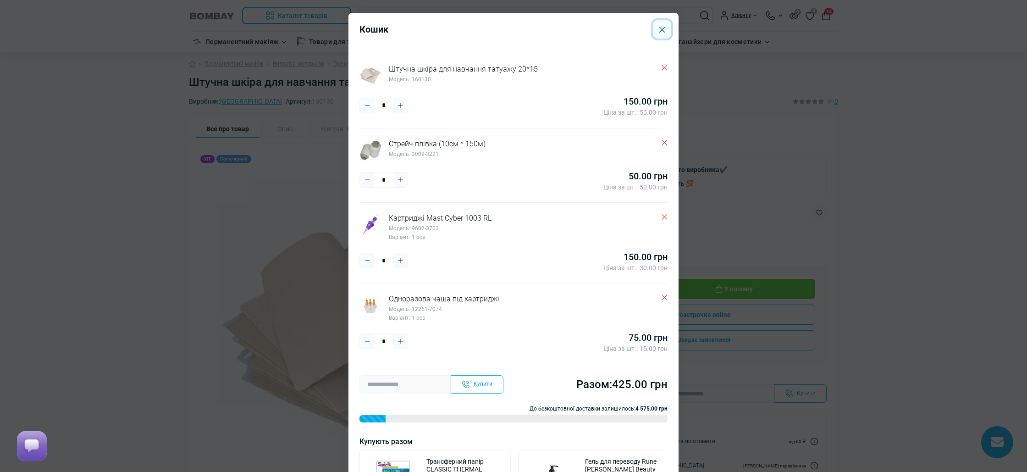
click at [663, 34] on button "Close" at bounding box center [662, 29] width 18 height 18
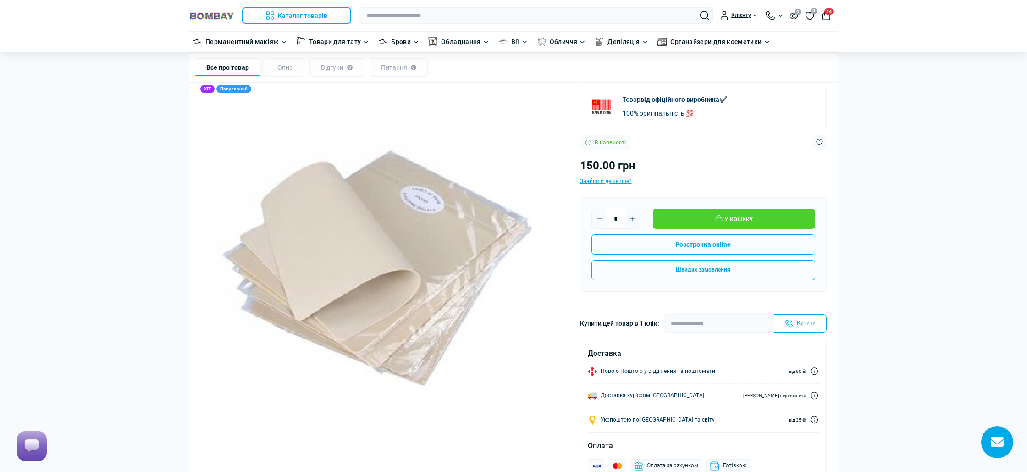
scroll to position [70, 0]
click at [331, 67] on div "Відгуки 0" at bounding box center [337, 67] width 55 height 18
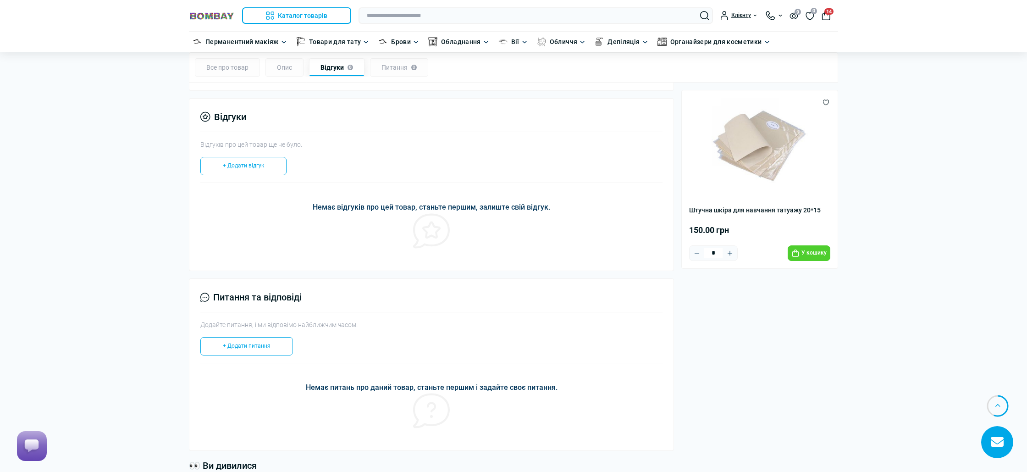
click at [288, 67] on div "Опис" at bounding box center [285, 67] width 38 height 18
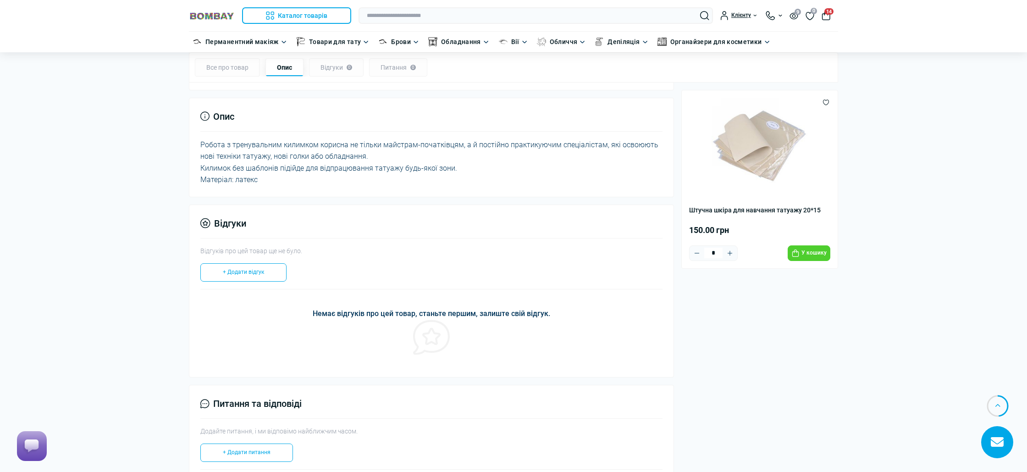
scroll to position [626, 0]
click at [217, 66] on div "Все про товар" at bounding box center [227, 67] width 65 height 18
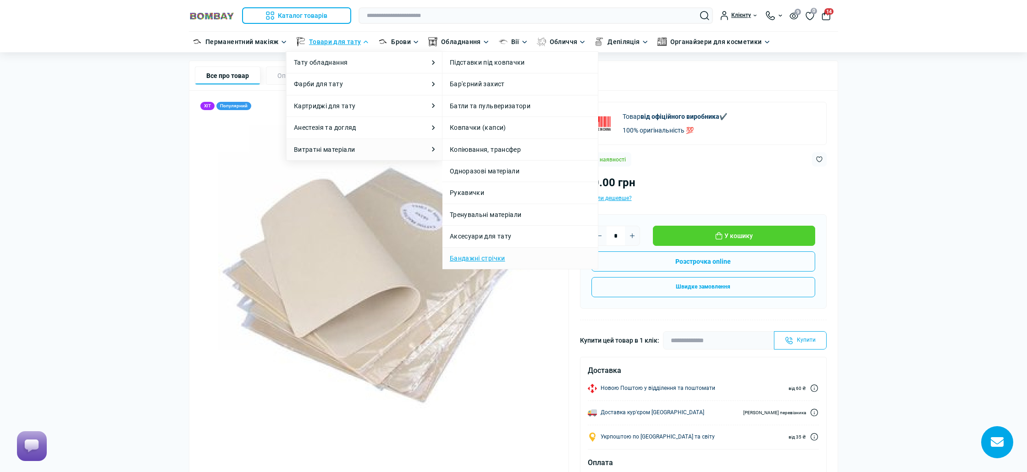
scroll to position [50, 0]
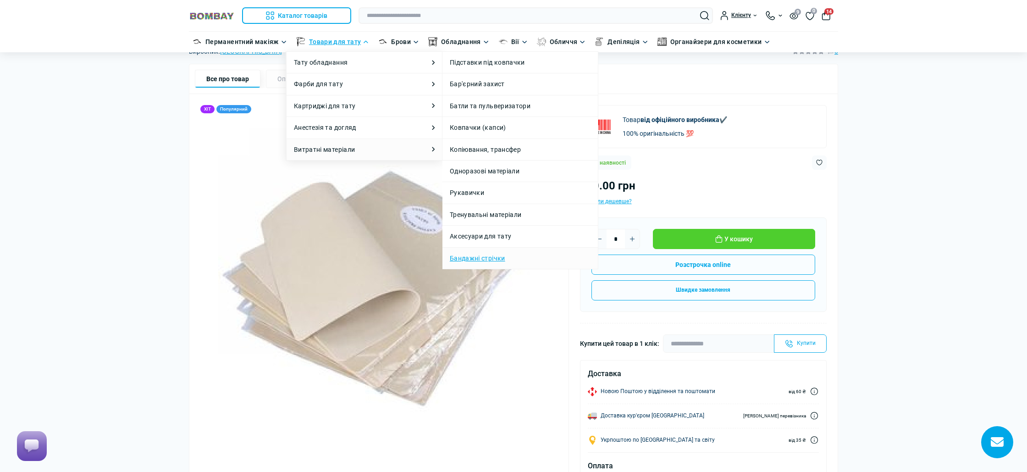
click at [491, 260] on link "Бандажні стрічки" at bounding box center [477, 258] width 55 height 10
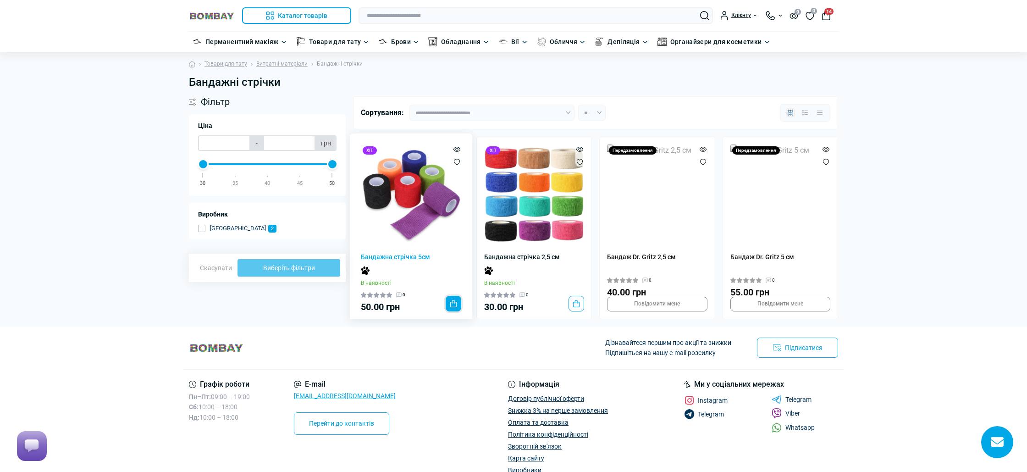
click at [453, 308] on button "До кошика" at bounding box center [454, 304] width 16 height 16
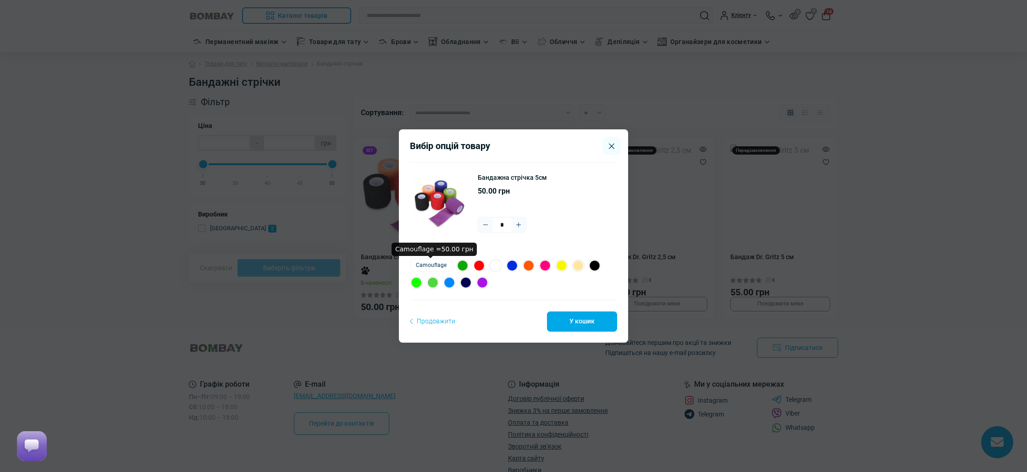
click at [438, 266] on label "Camouflage" at bounding box center [431, 265] width 43 height 13
click at [522, 225] on icon "Plus" at bounding box center [518, 224] width 7 height 7
type input "*"
click at [571, 321] on button "У кошик" at bounding box center [582, 321] width 70 height 20
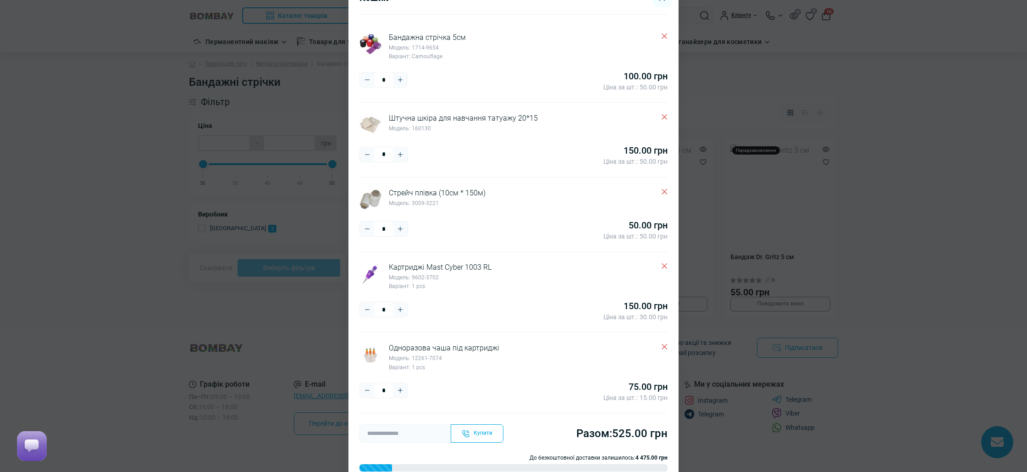
scroll to position [8, 0]
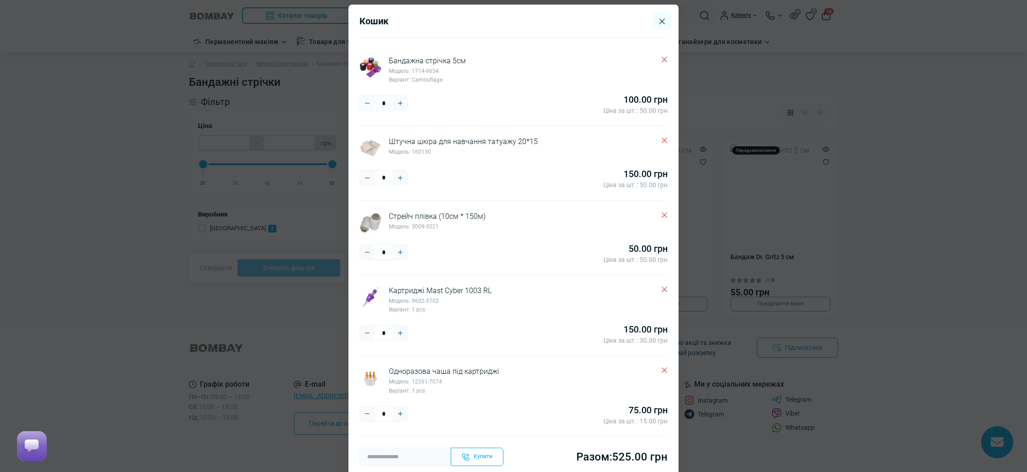
click at [664, 142] on icon "Delete" at bounding box center [665, 141] width 6 height 6
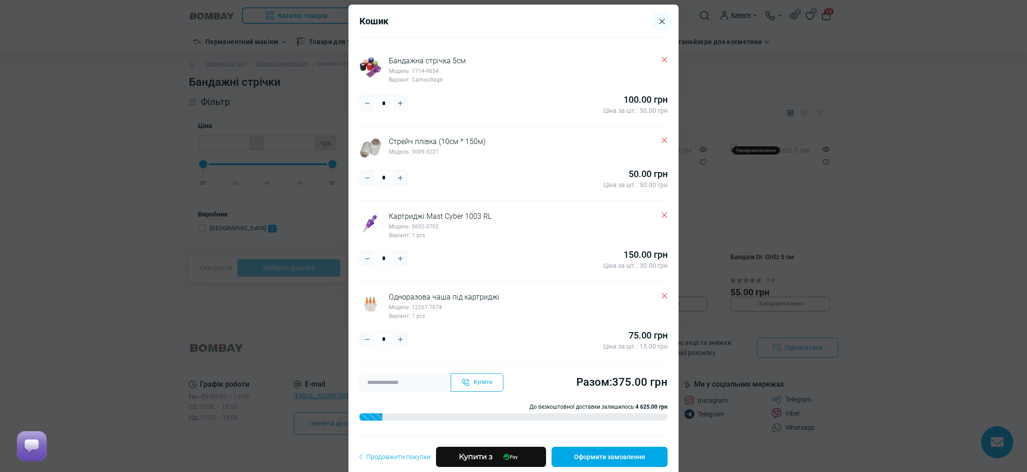
click at [887, 191] on div "Кошик Бандажна стрічка 5см Модель: 1714-9654 Варіант: Camouflage * ***** **** 1…" at bounding box center [513, 236] width 1027 height 472
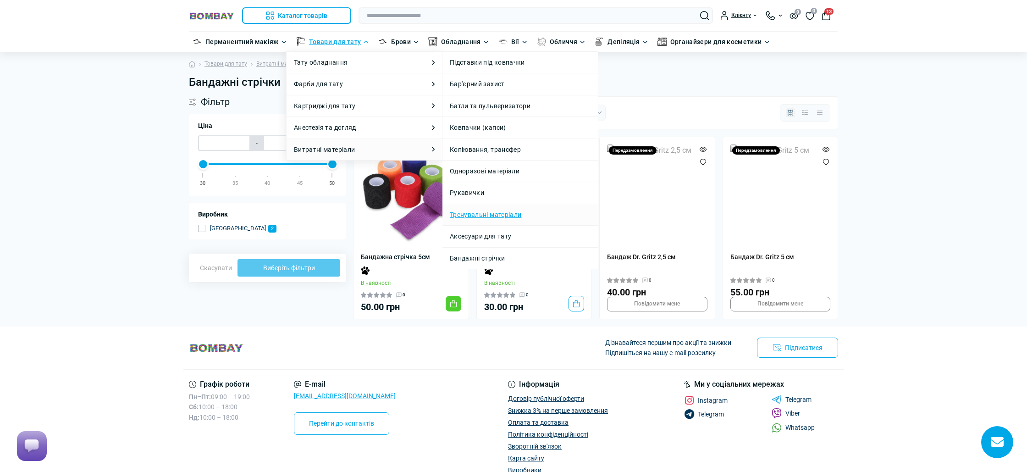
click at [513, 215] on link "Тренувальні матеріали" at bounding box center [486, 215] width 72 height 10
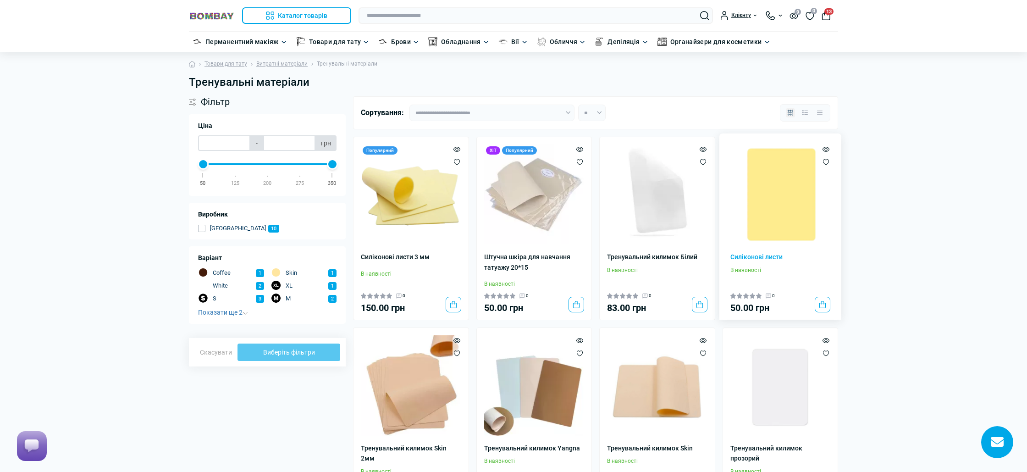
click at [765, 221] on img at bounding box center [781, 194] width 100 height 100
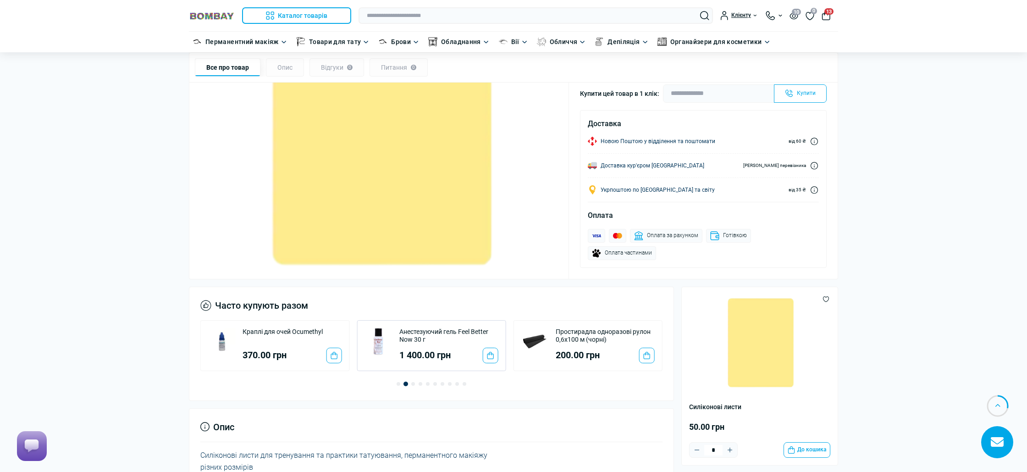
scroll to position [277, 0]
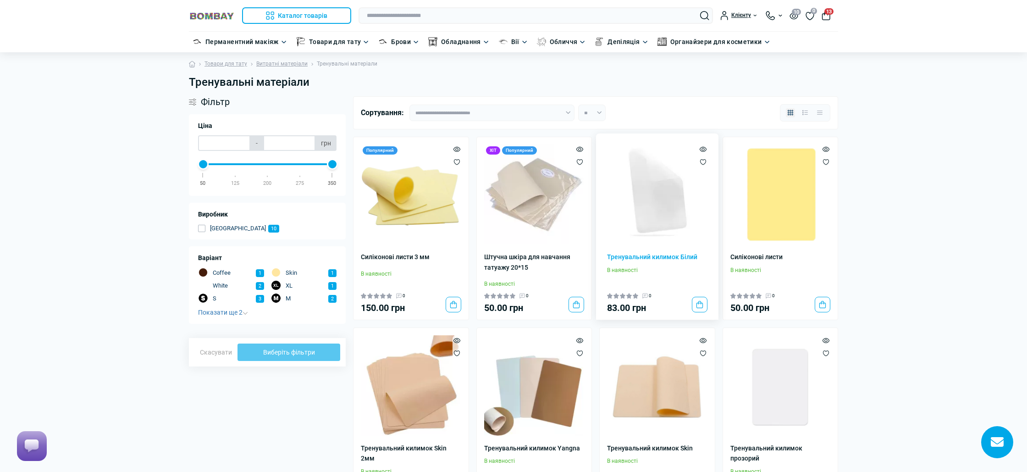
click at [641, 203] on img at bounding box center [657, 194] width 100 height 100
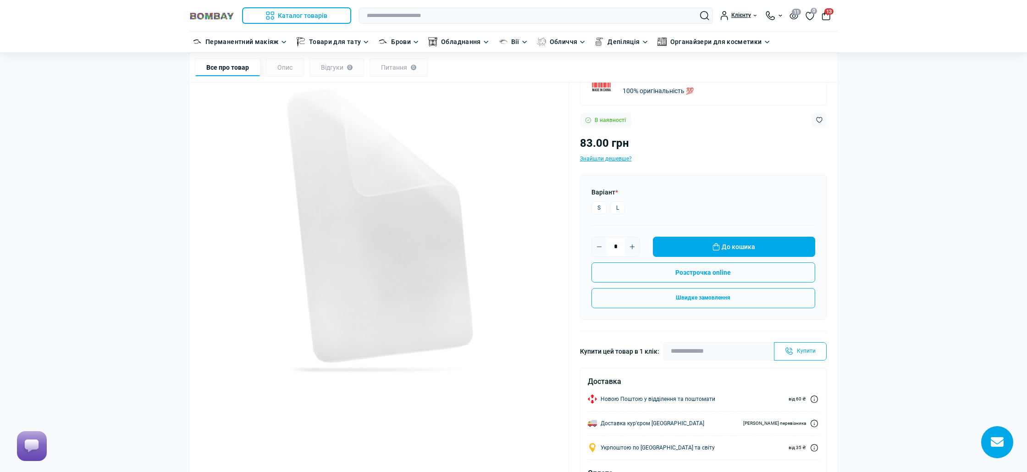
scroll to position [82, 0]
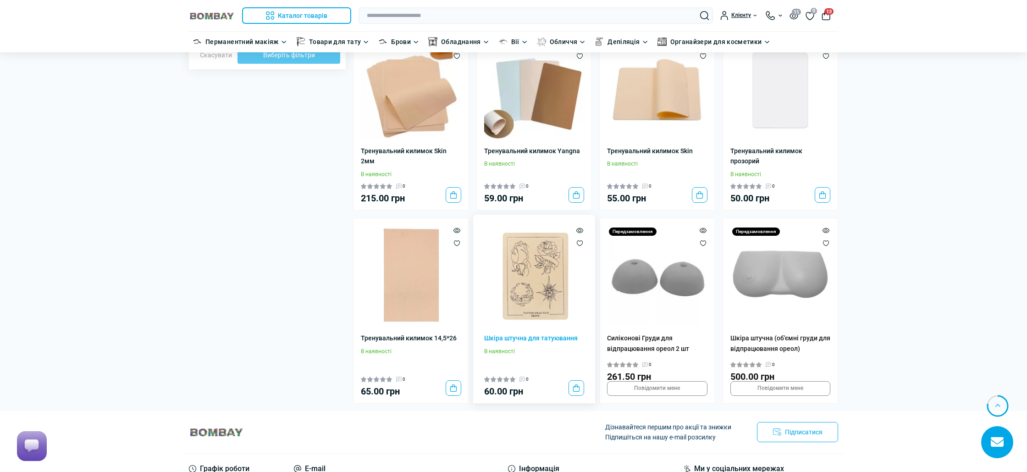
scroll to position [413, 0]
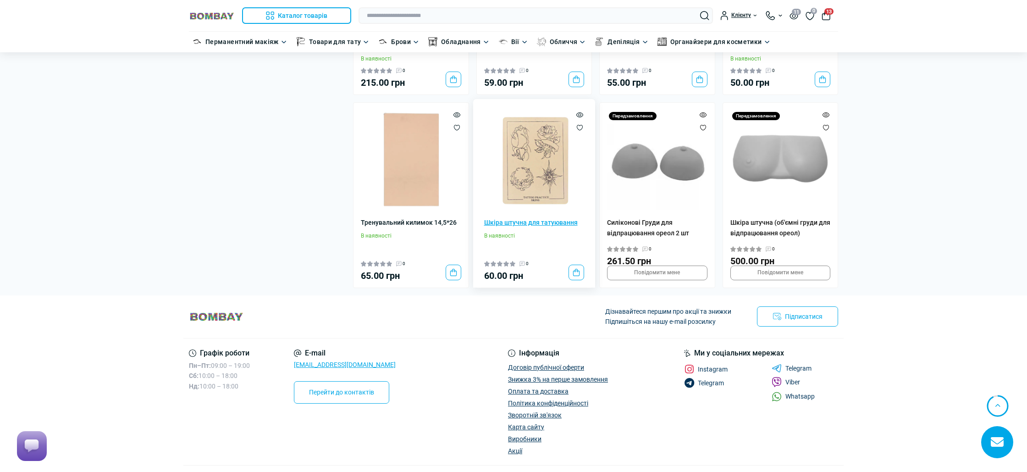
click at [543, 223] on link "Шкіра штучна для татуювання" at bounding box center [534, 222] width 100 height 10
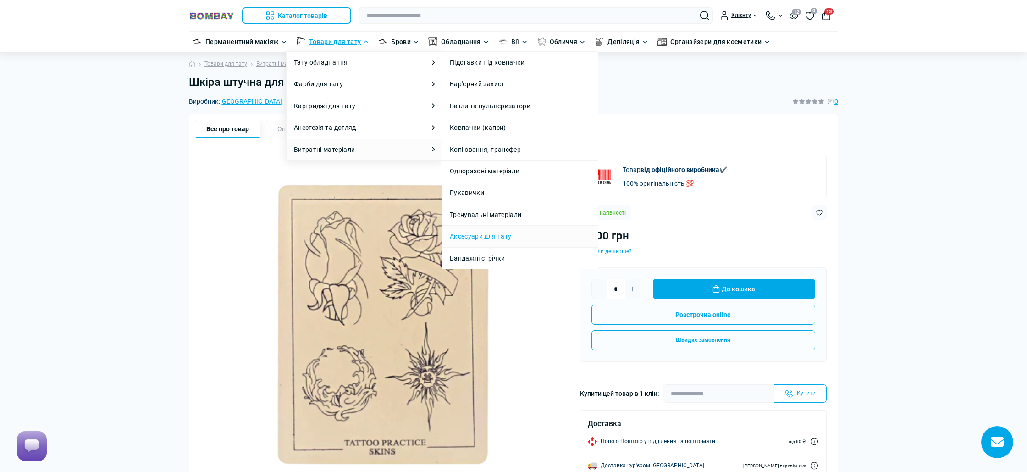
click at [498, 234] on link "Аксесуари для тату" at bounding box center [480, 236] width 61 height 10
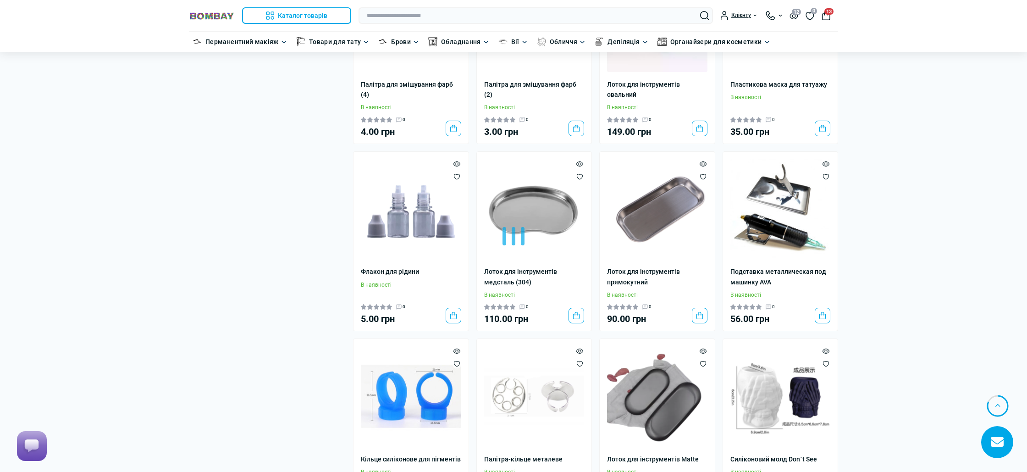
scroll to position [1317, 0]
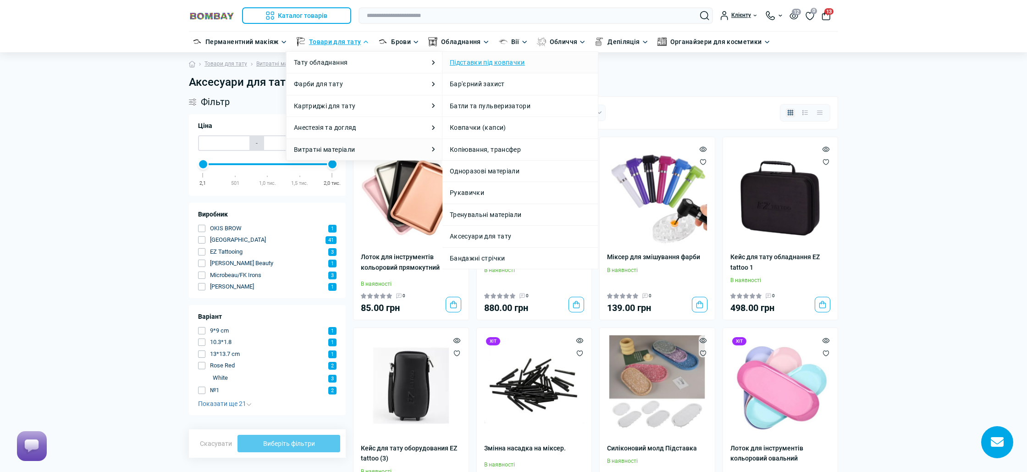
click at [509, 65] on link "Підставки під ковпачки" at bounding box center [487, 62] width 75 height 10
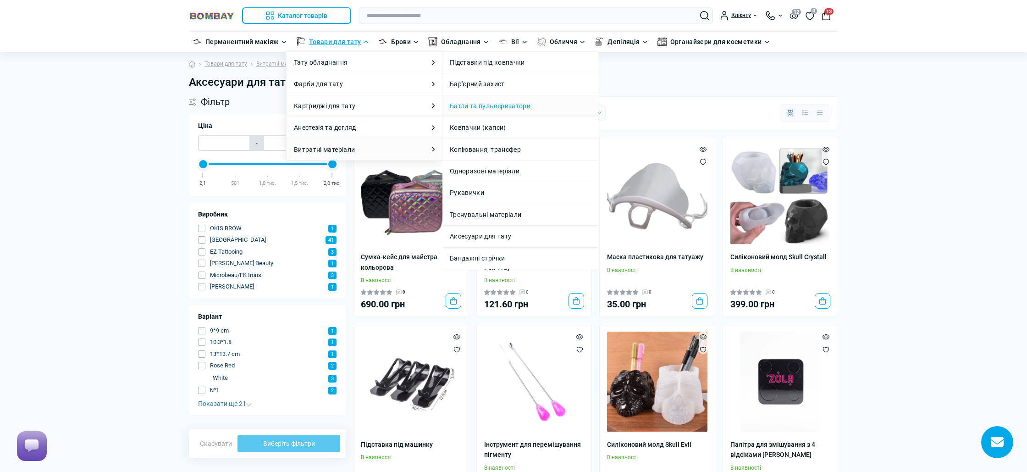
click at [500, 108] on link "Батли та пульверизатори" at bounding box center [490, 106] width 81 height 10
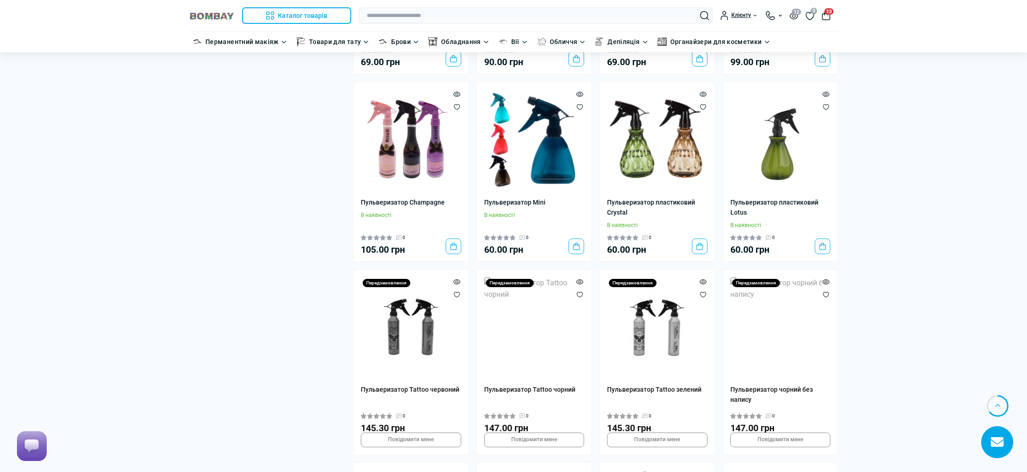
scroll to position [1010, 0]
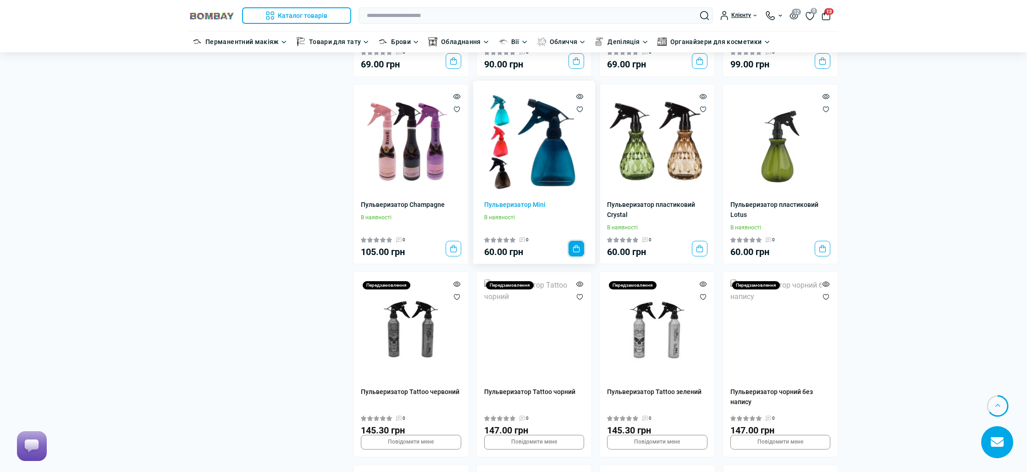
click at [579, 241] on button "До кошика" at bounding box center [577, 249] width 16 height 16
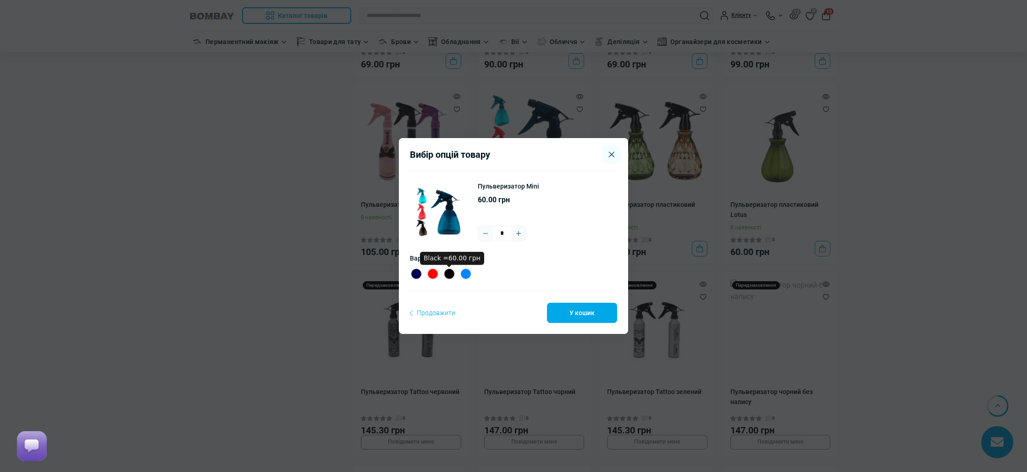
click at [453, 276] on label "Black =60.00 грн" at bounding box center [449, 273] width 13 height 13
click at [422, 274] on label "Dark blue =60.00 грн" at bounding box center [416, 273] width 13 height 13
click at [567, 310] on button "У кошик" at bounding box center [582, 313] width 70 height 20
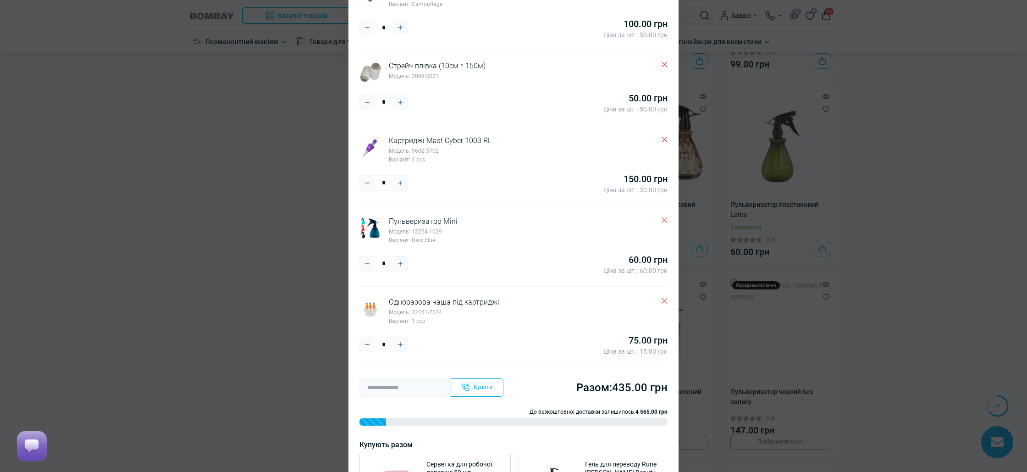
scroll to position [195, 0]
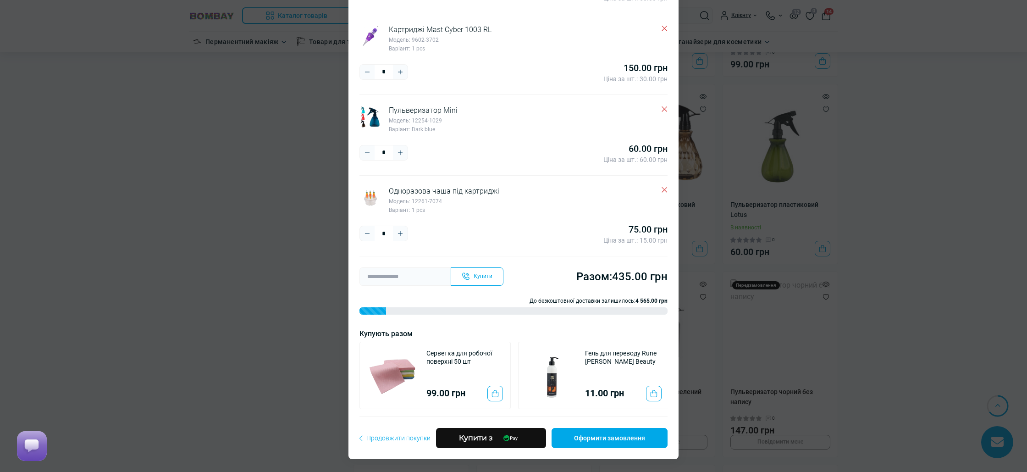
click at [415, 436] on span "Продовжити покупки" at bounding box center [395, 438] width 71 height 10
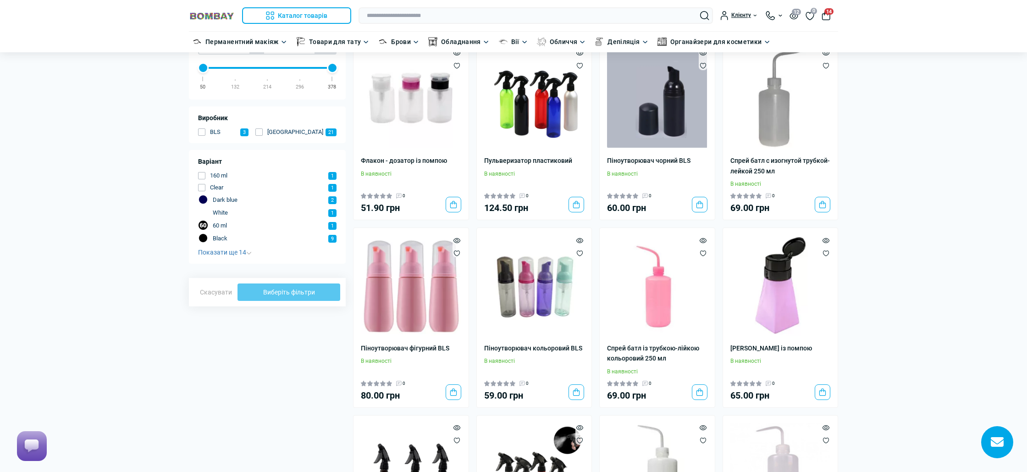
scroll to position [0, 0]
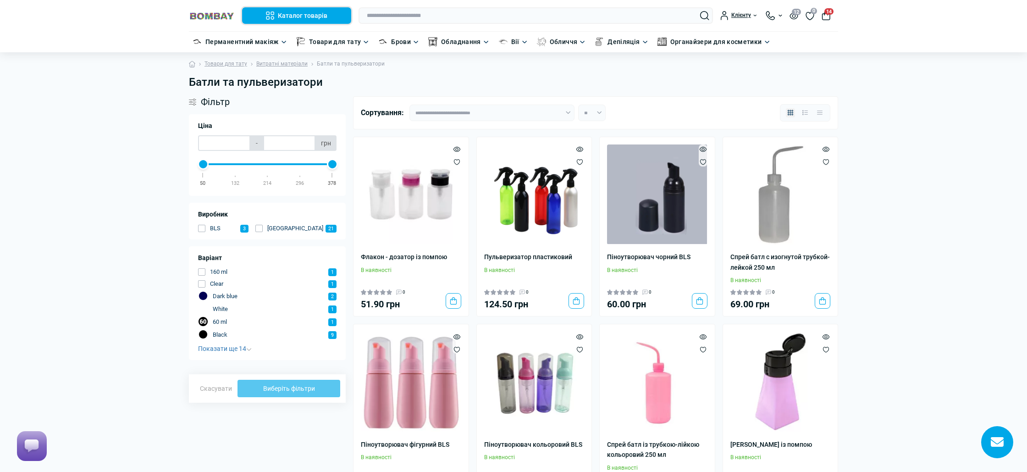
click at [286, 17] on button "Каталог товарів" at bounding box center [296, 15] width 109 height 17
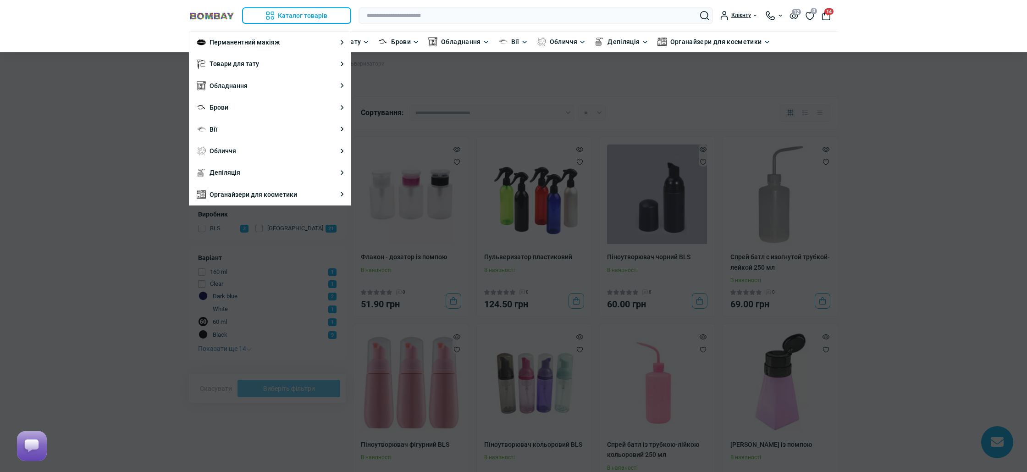
click at [52, 124] on div at bounding box center [513, 236] width 1027 height 472
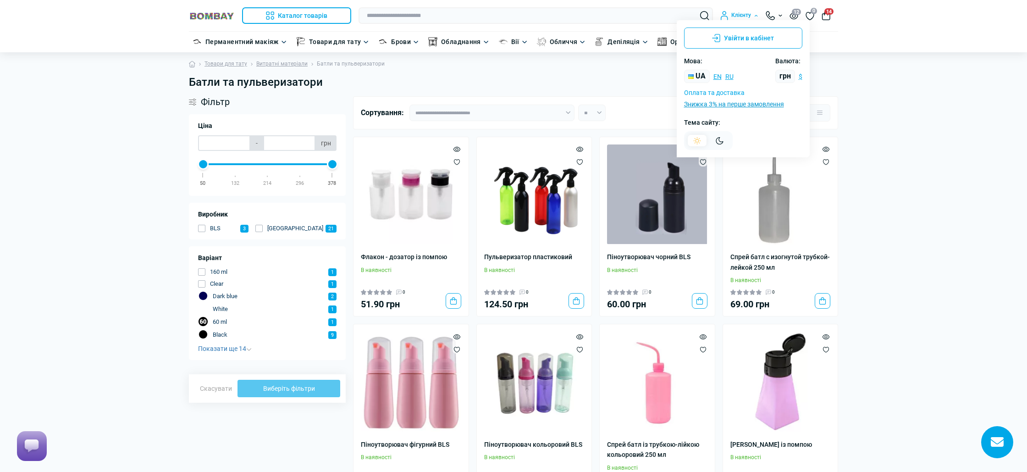
click at [733, 94] on link "Оплата та доставка" at bounding box center [714, 92] width 61 height 7
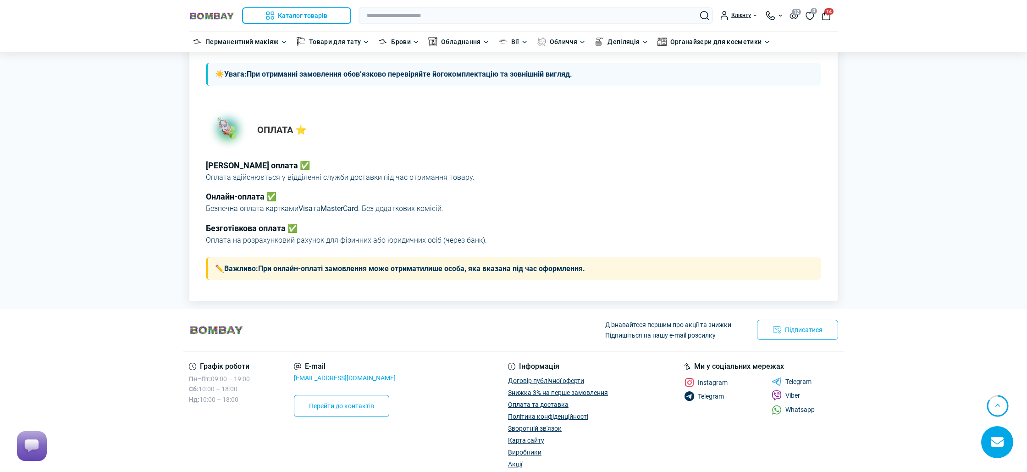
scroll to position [286, 0]
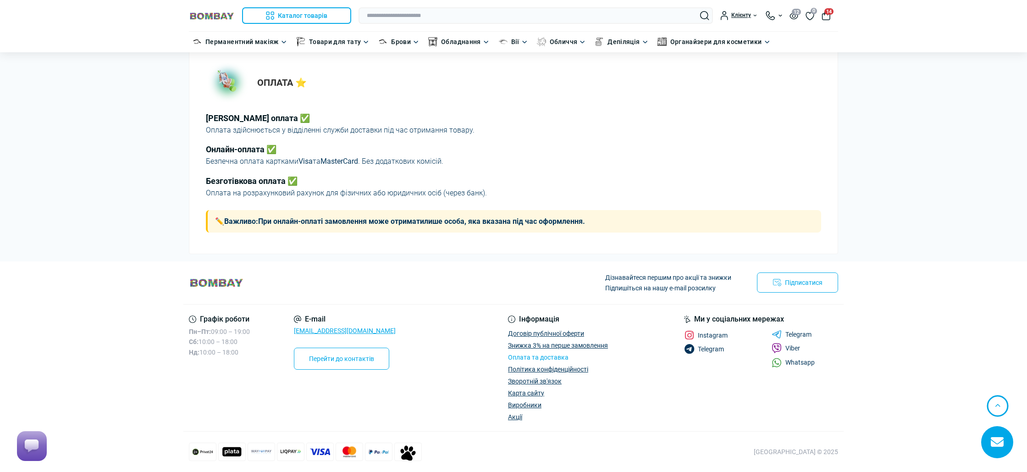
click at [550, 356] on link "Оплата та доставка" at bounding box center [538, 357] width 61 height 7
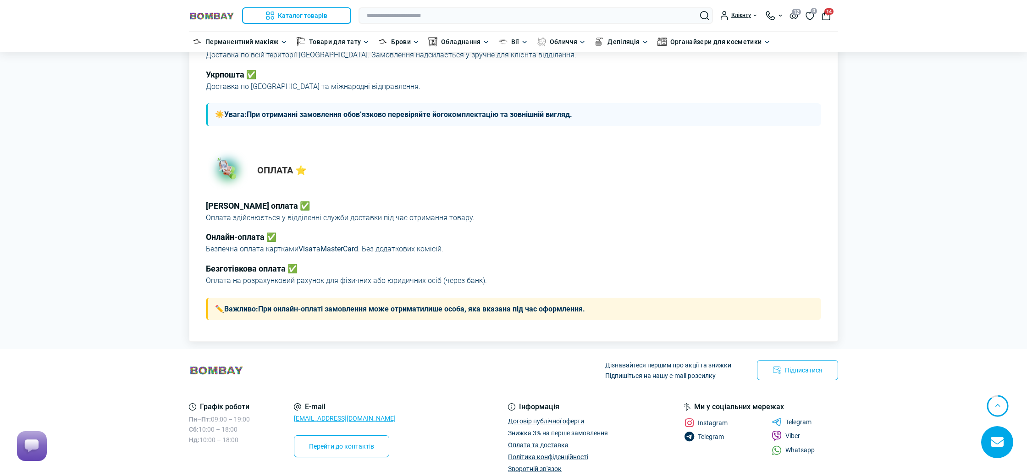
scroll to position [286, 0]
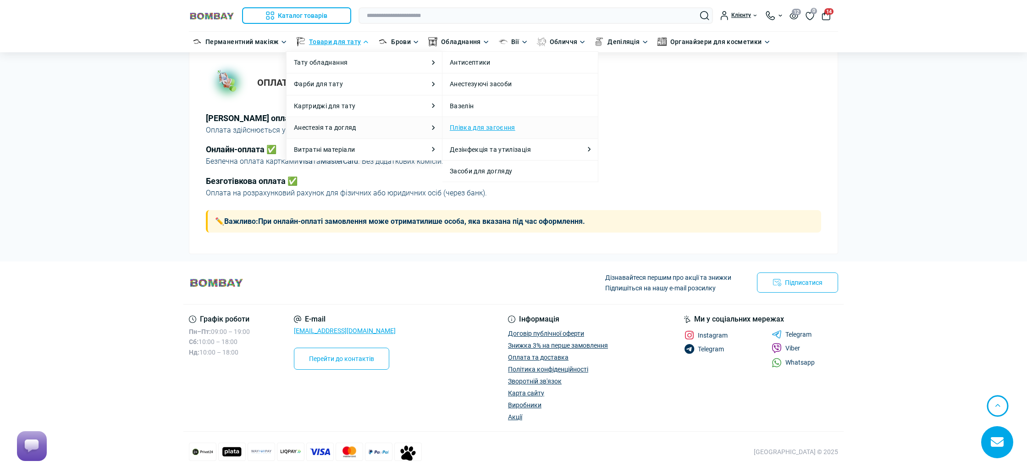
click at [510, 128] on link "Плівка для загоєння" at bounding box center [483, 127] width 66 height 10
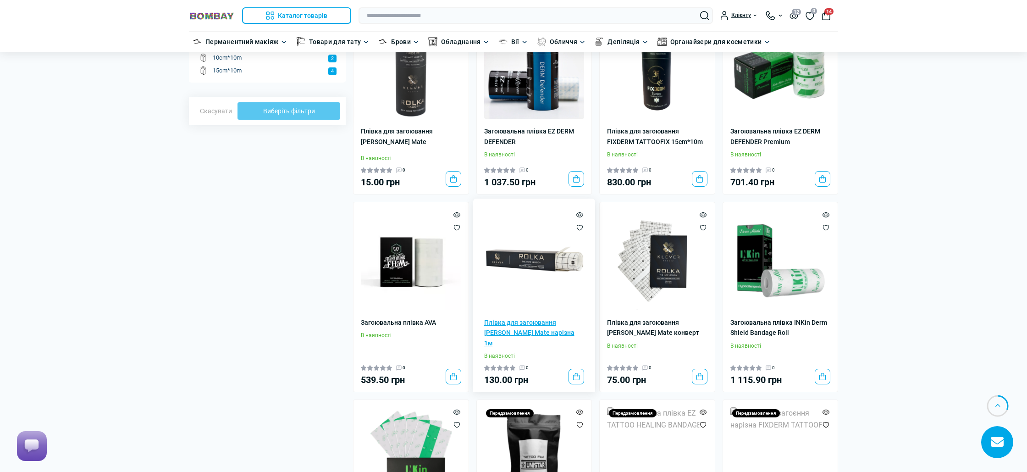
scroll to position [233, 0]
